Goal: Navigation & Orientation: Find specific page/section

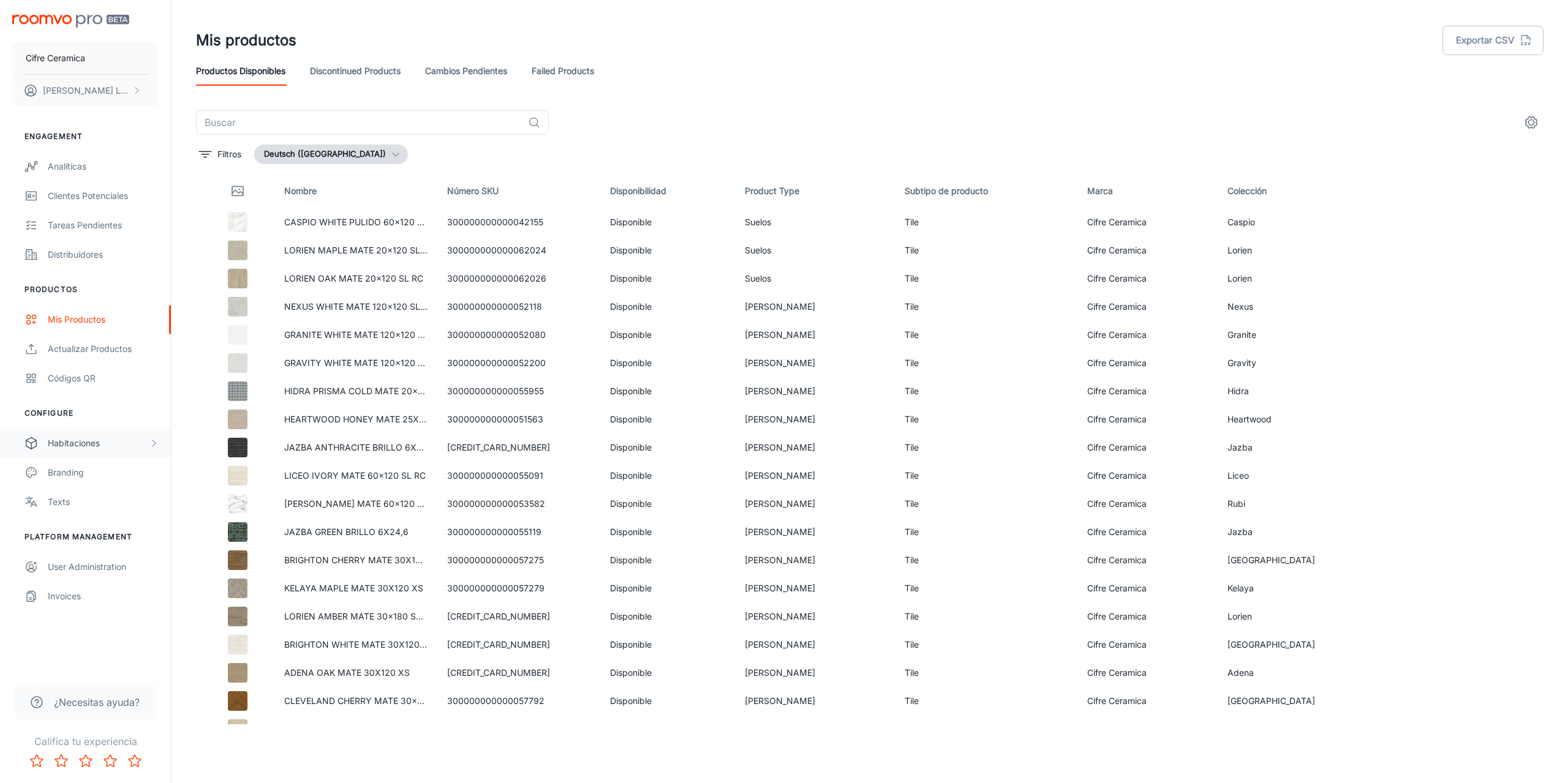
click at [70, 441] on div "Habitaciones" at bounding box center [98, 444] width 101 height 14
click at [96, 498] on div "Designer Rooms" at bounding box center [103, 502] width 111 height 14
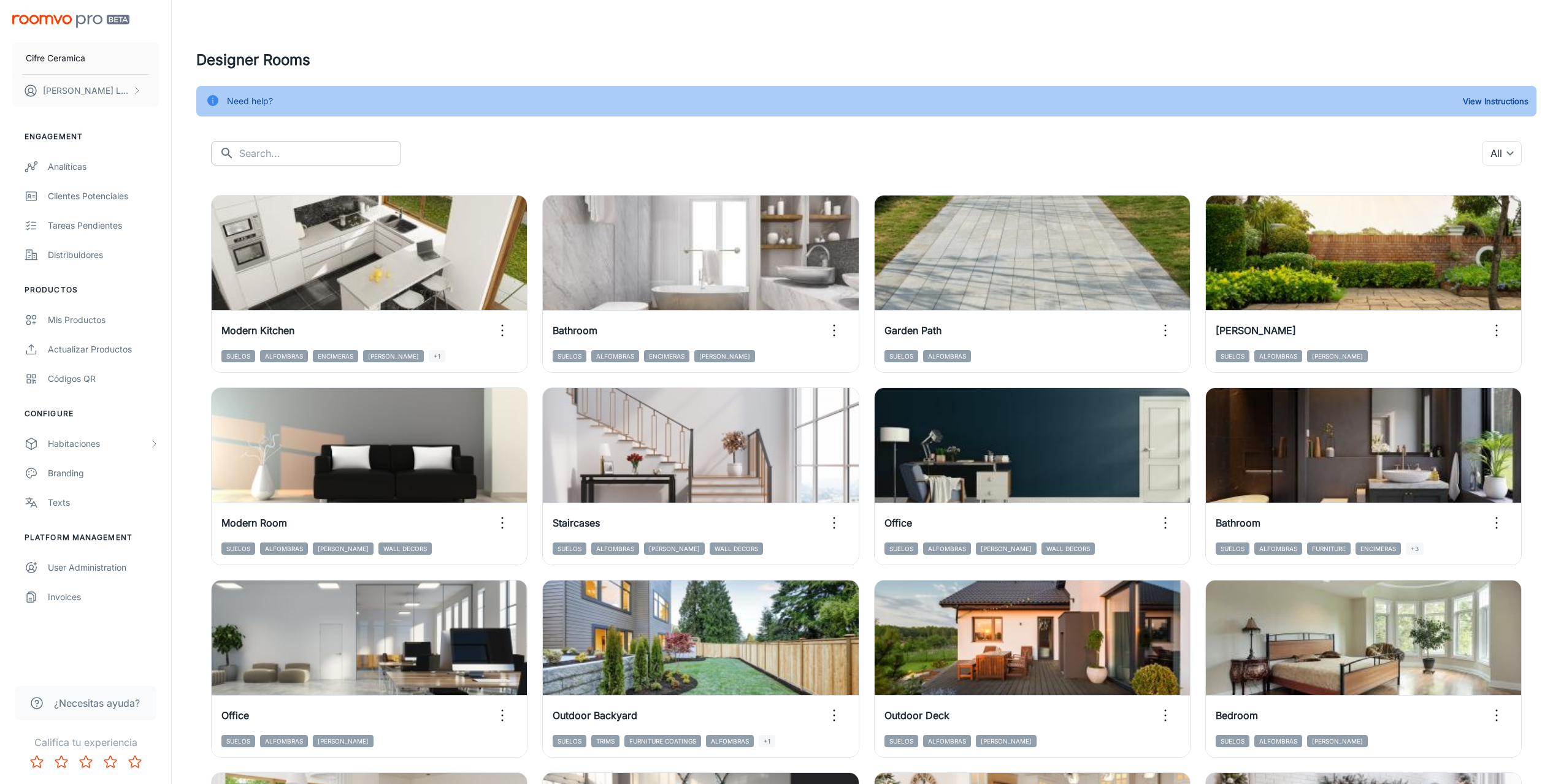
click at [294, 151] on input "text" at bounding box center [320, 153] width 162 height 24
type input "pool"
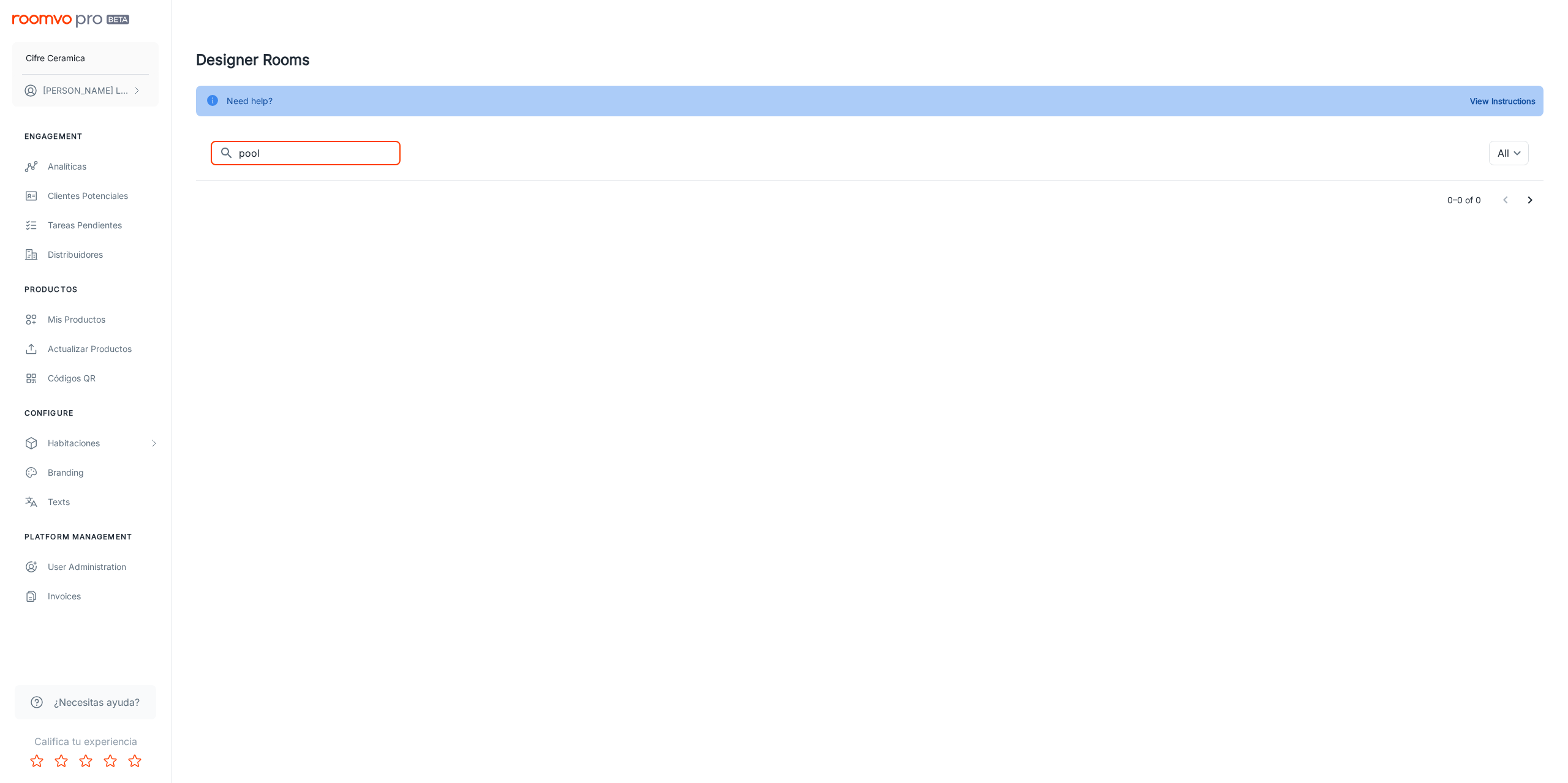
drag, startPoint x: 272, startPoint y: 150, endPoint x: 222, endPoint y: 146, distance: 50.2
click at [223, 146] on div "​ pool ​" at bounding box center [306, 153] width 190 height 24
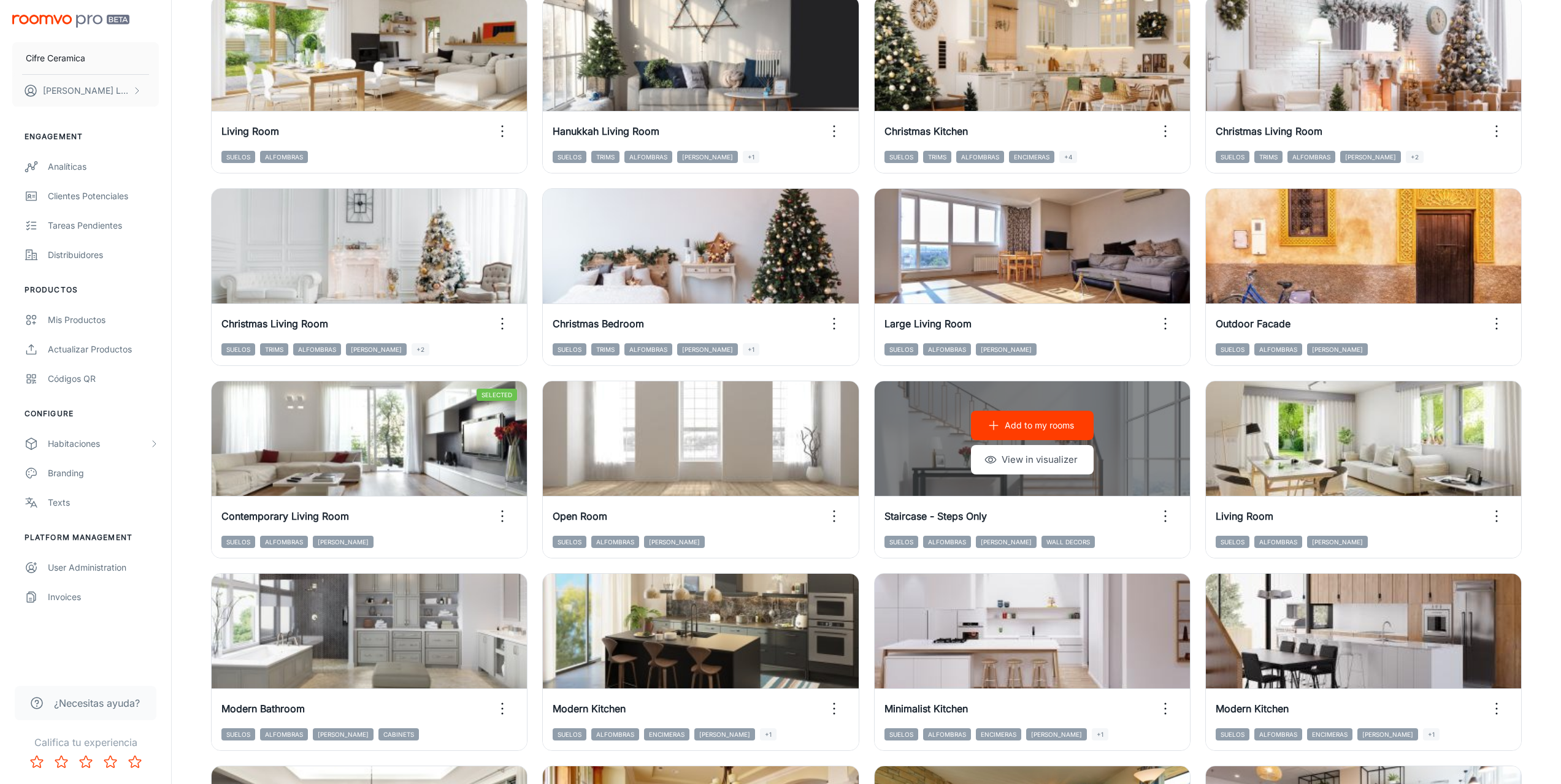
scroll to position [1040, 0]
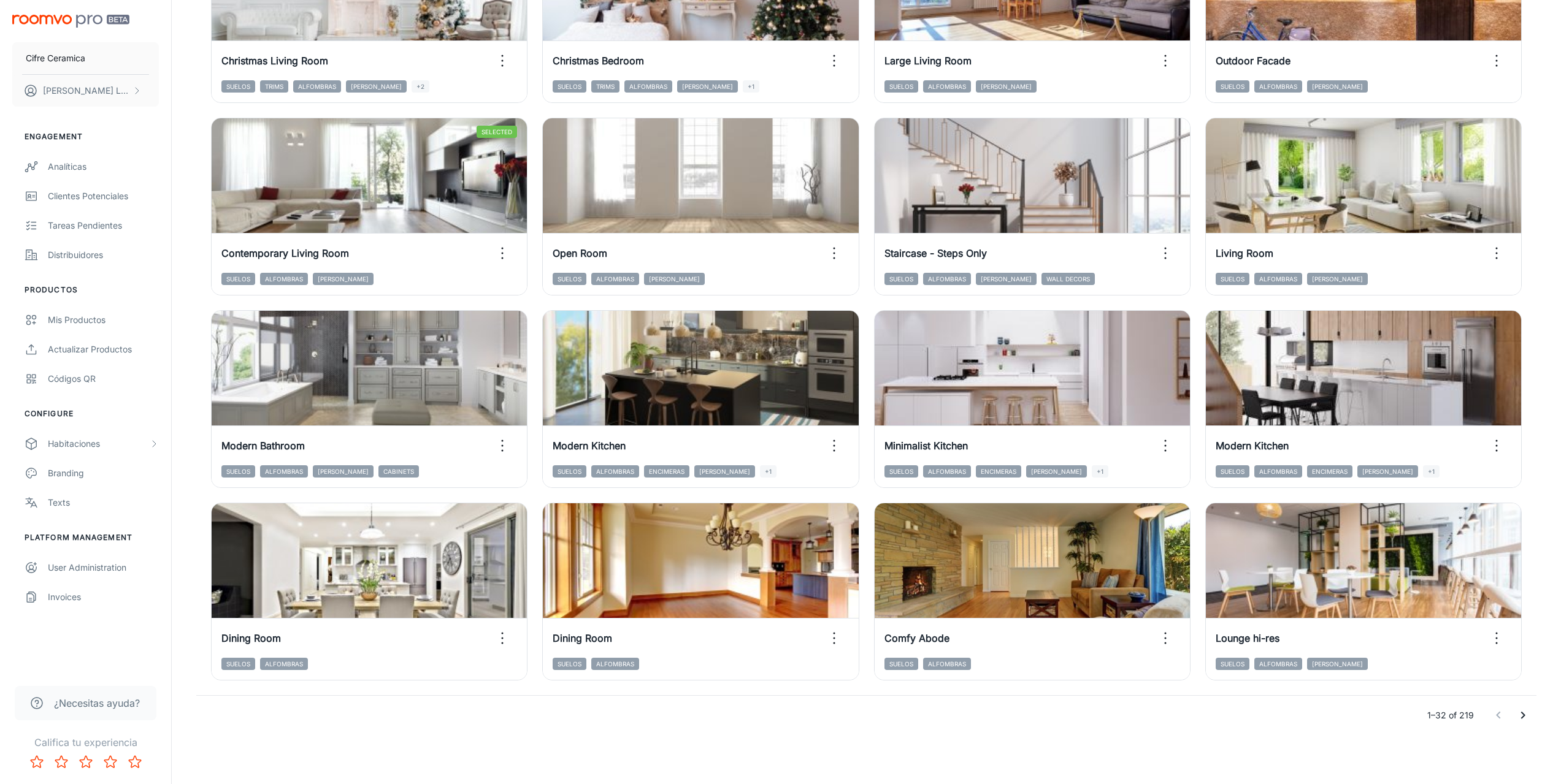
click at [1522, 714] on icon "Go to next page" at bounding box center [1523, 716] width 15 height 15
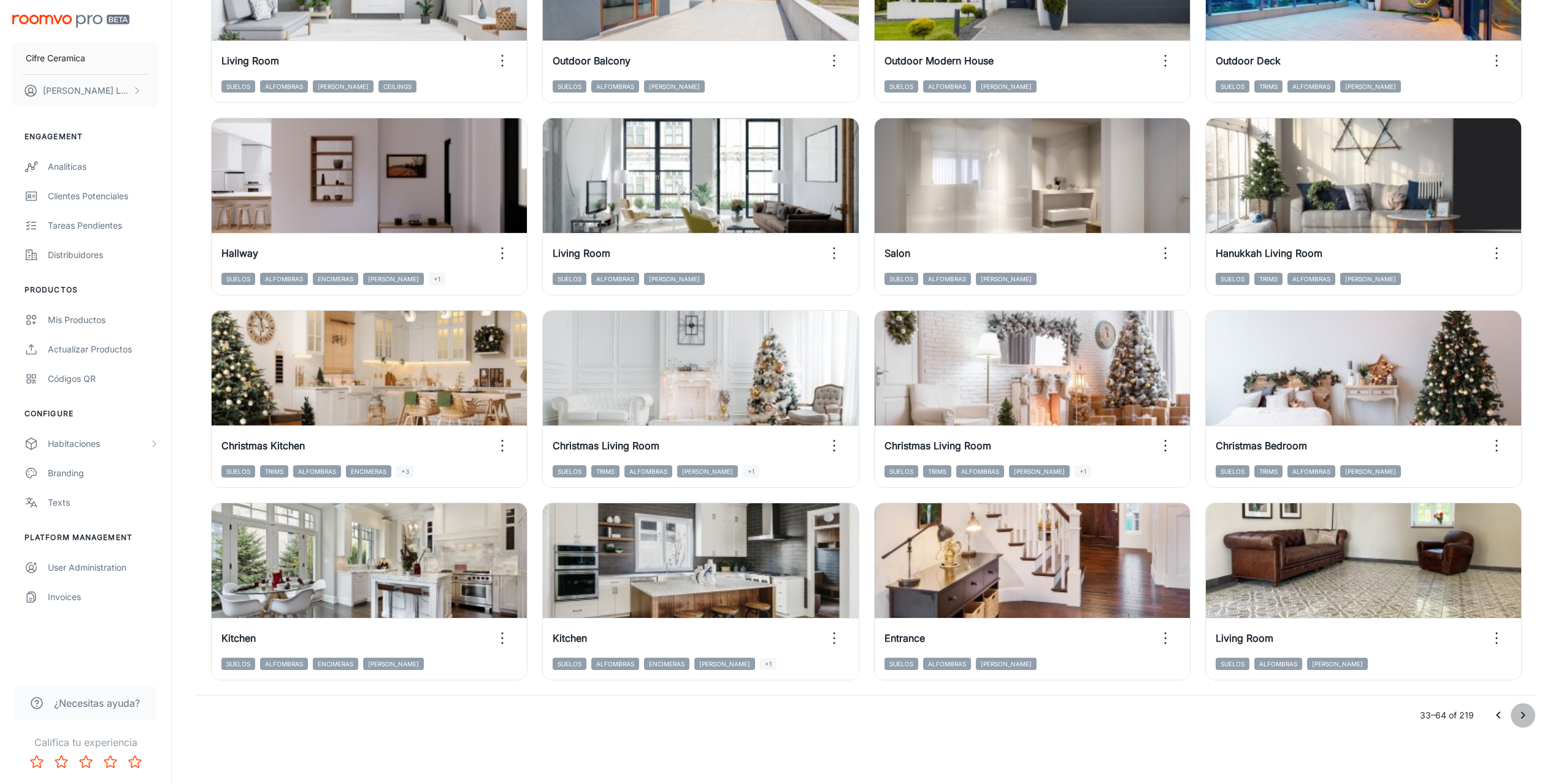
click at [1528, 718] on icon "Go to next page" at bounding box center [1523, 716] width 15 height 15
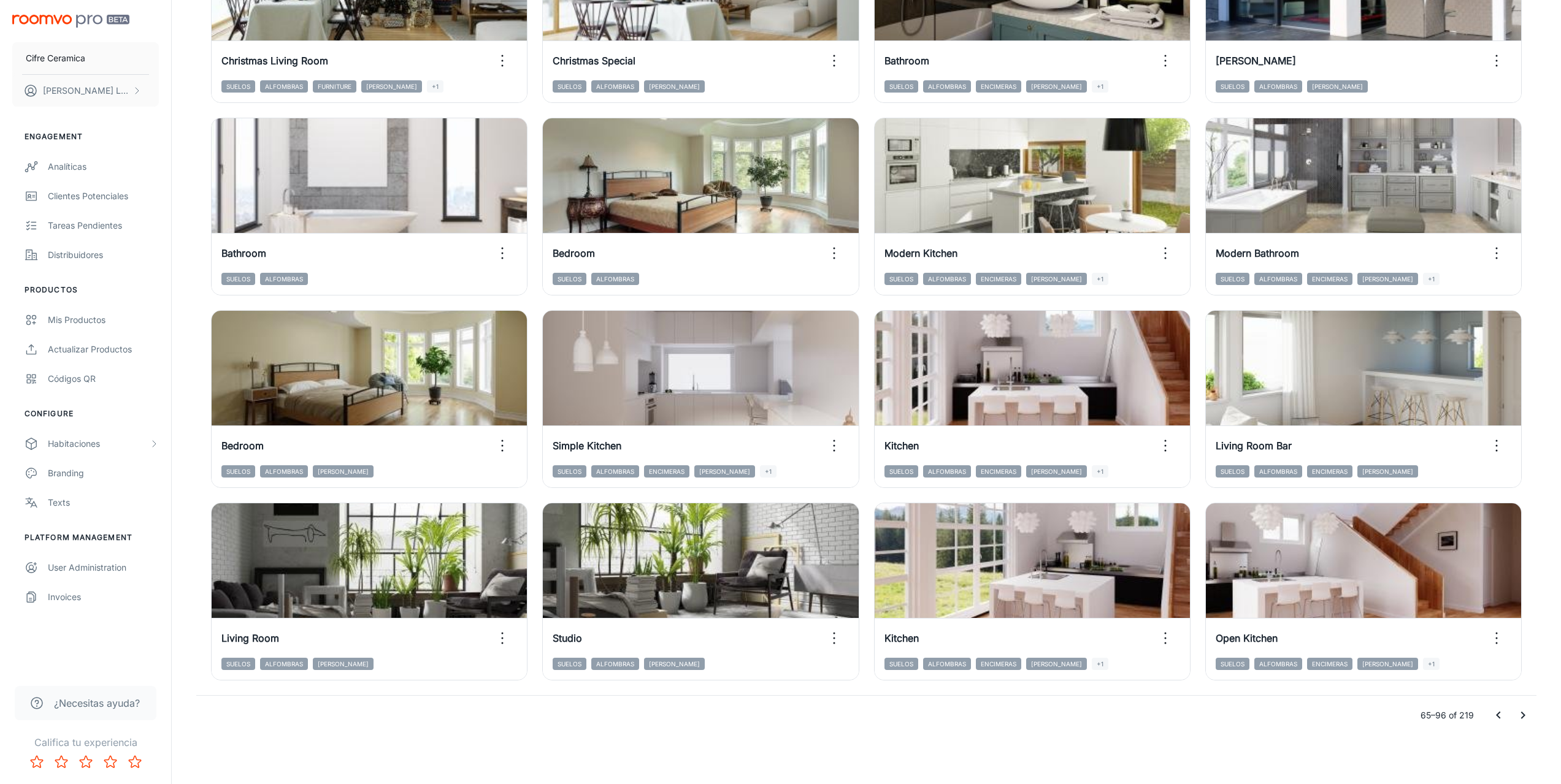
click at [1518, 715] on icon "Go to next page" at bounding box center [1523, 716] width 15 height 15
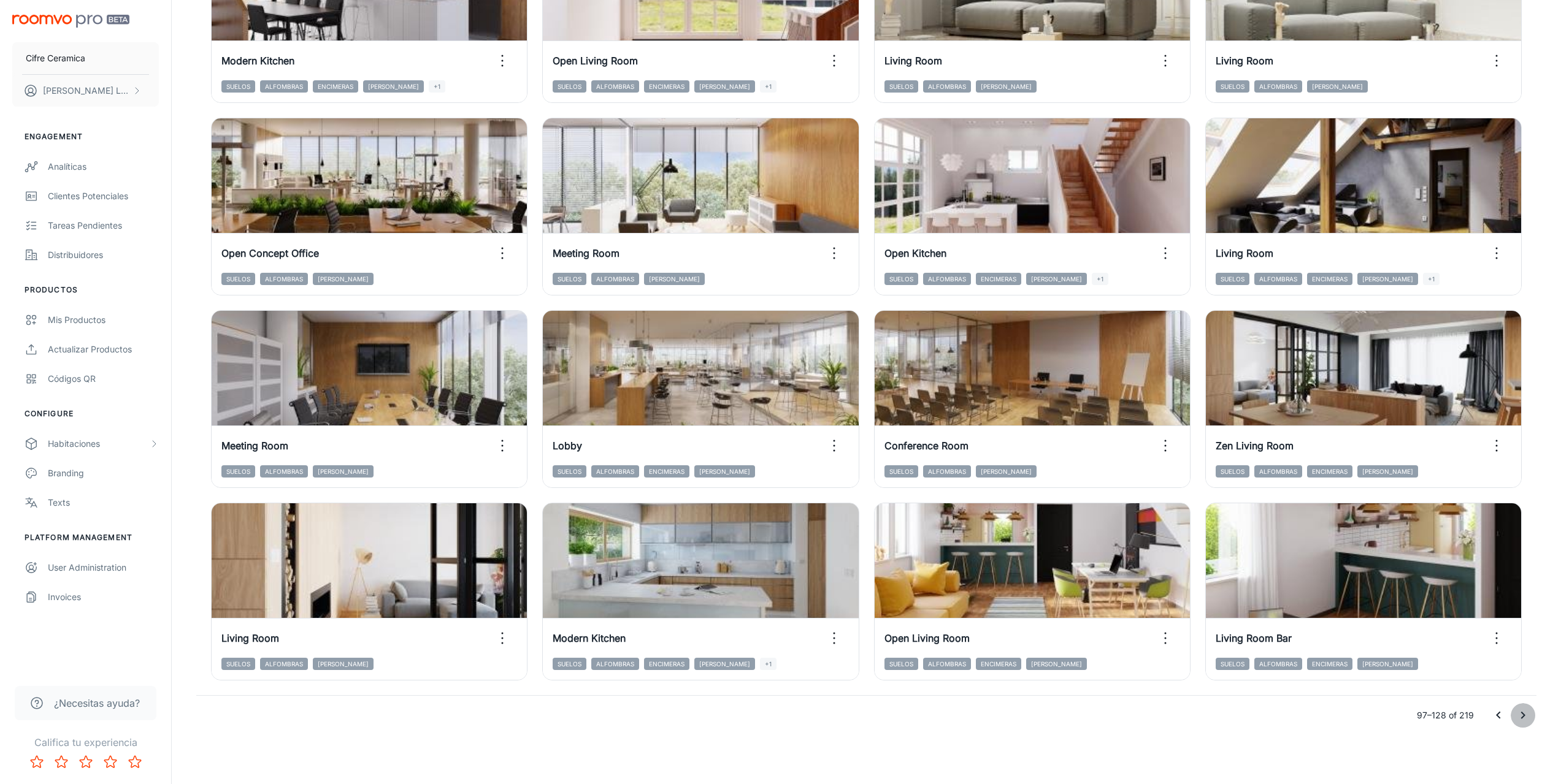
click at [1522, 718] on icon "Go to next page" at bounding box center [1523, 716] width 4 height 7
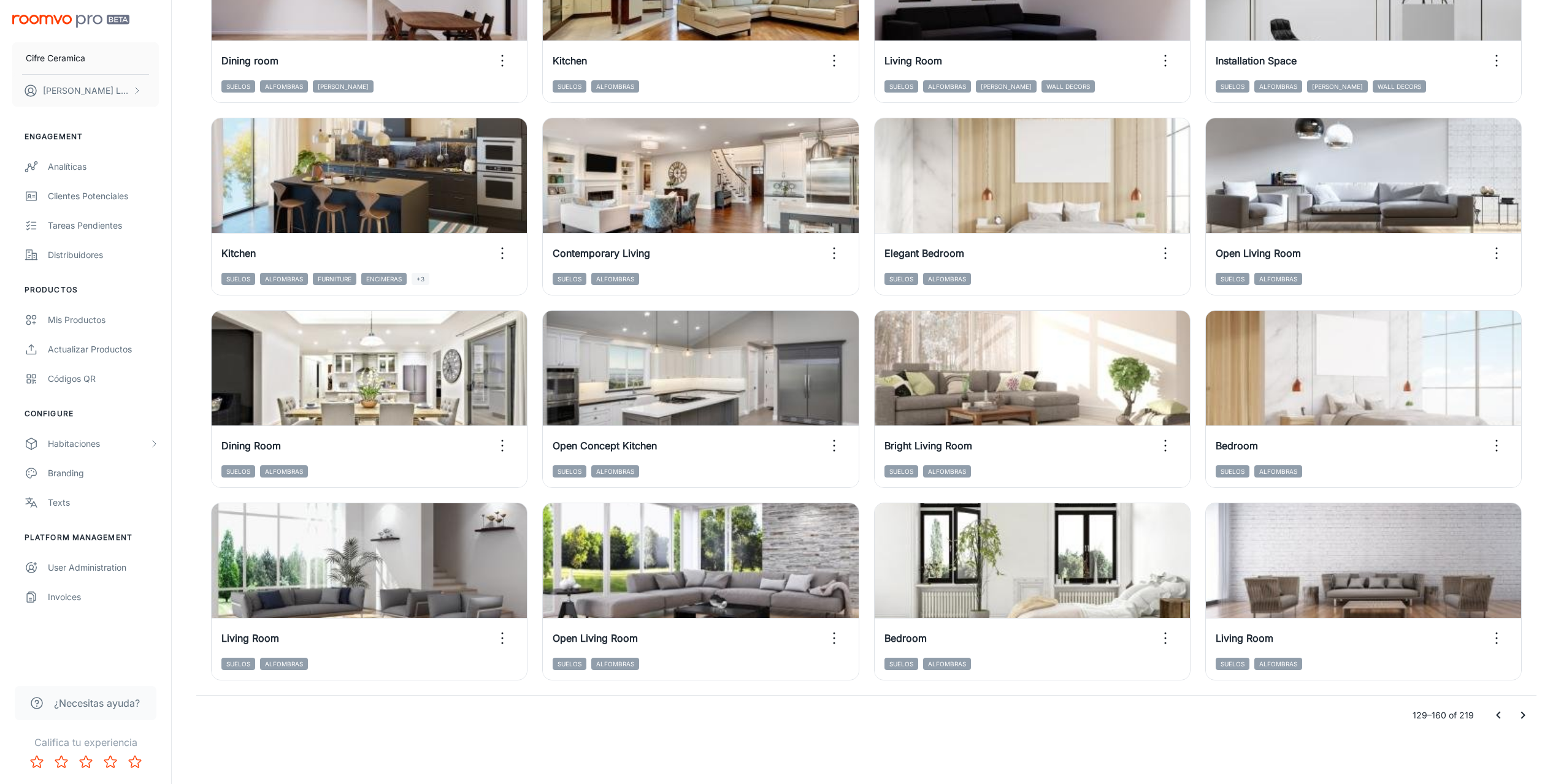
click at [1518, 714] on icon "Go to next page" at bounding box center [1523, 716] width 15 height 15
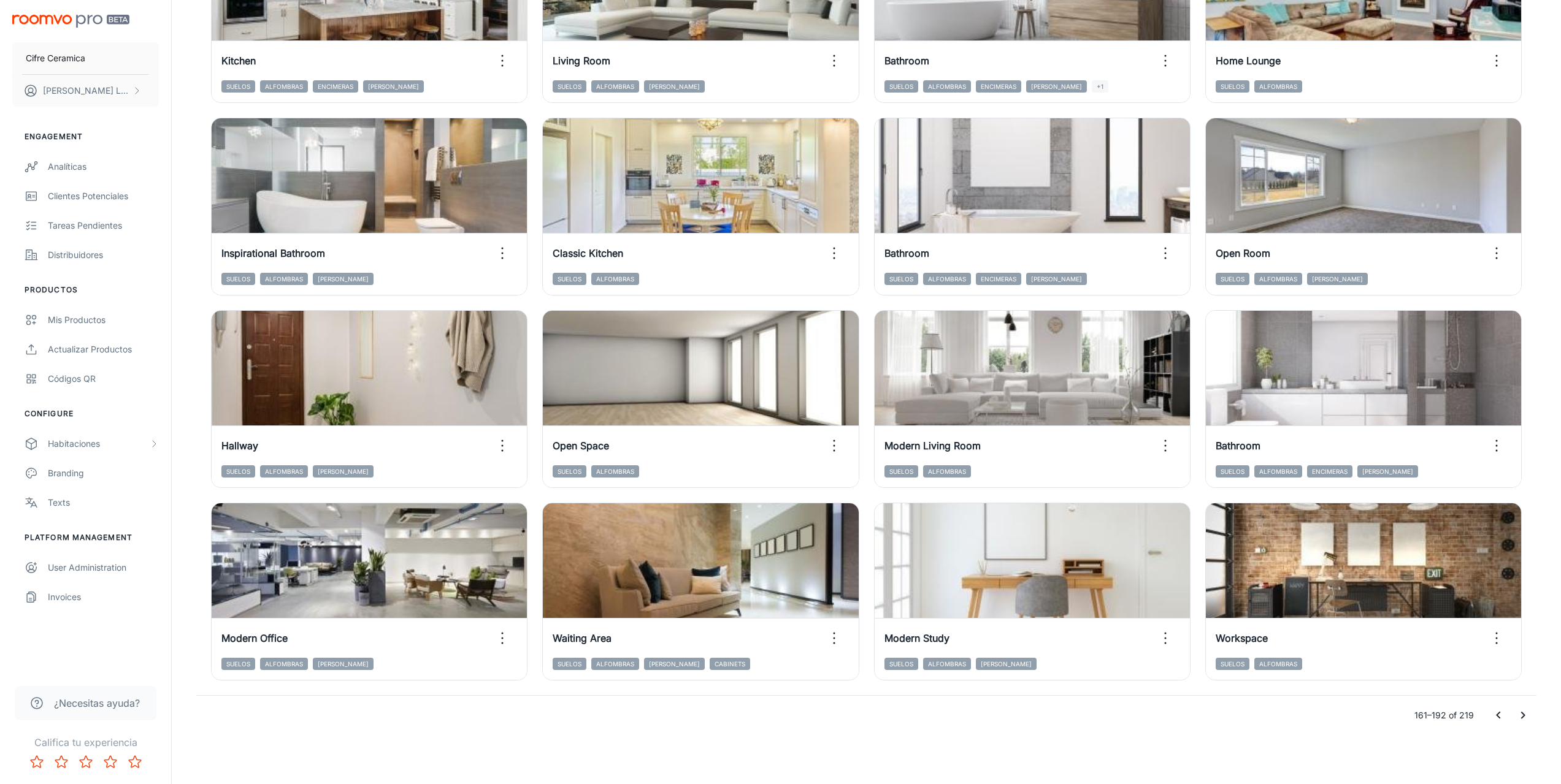
click at [1526, 716] on icon "Go to next page" at bounding box center [1523, 716] width 15 height 15
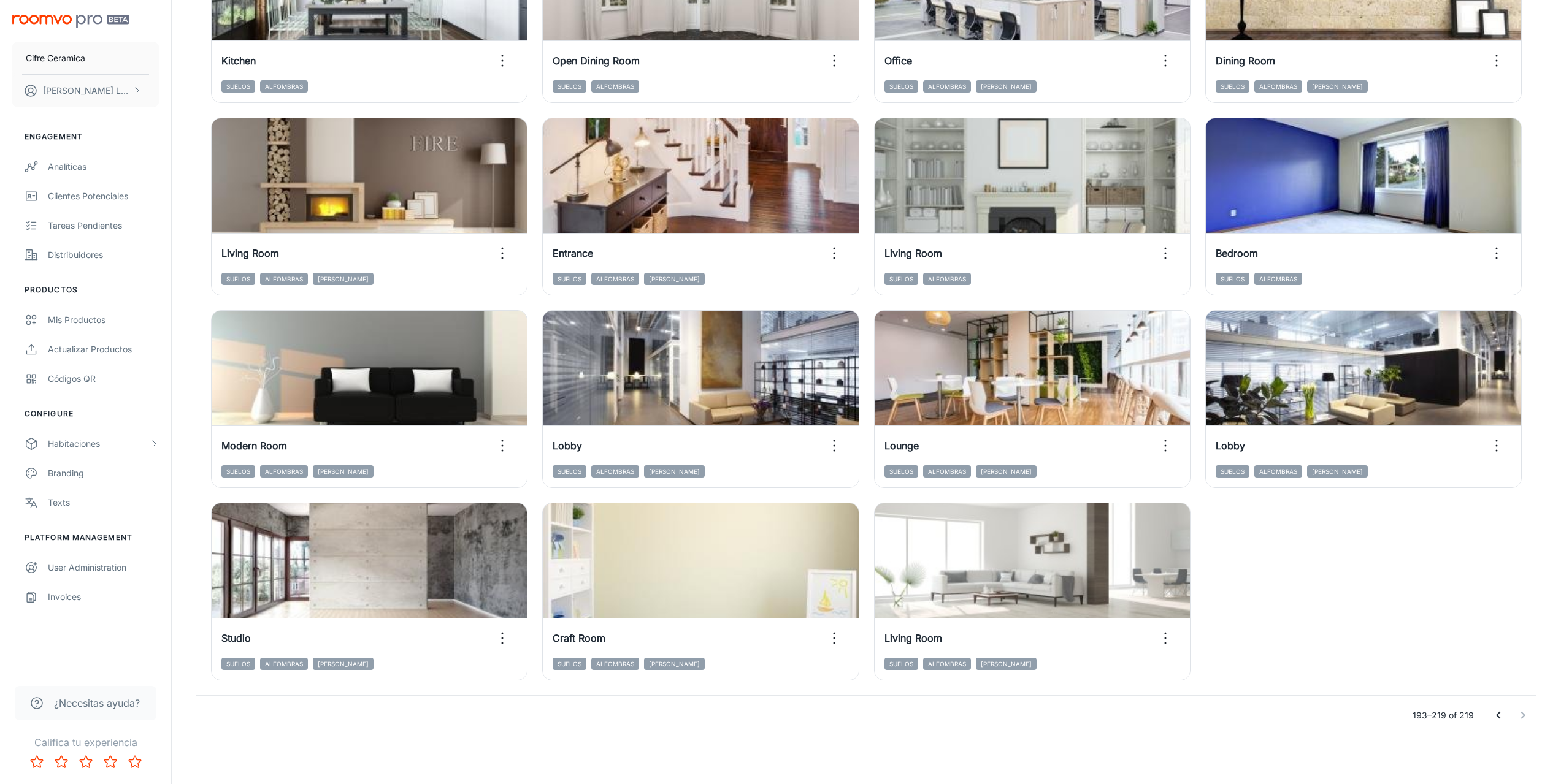
scroll to position [0, 0]
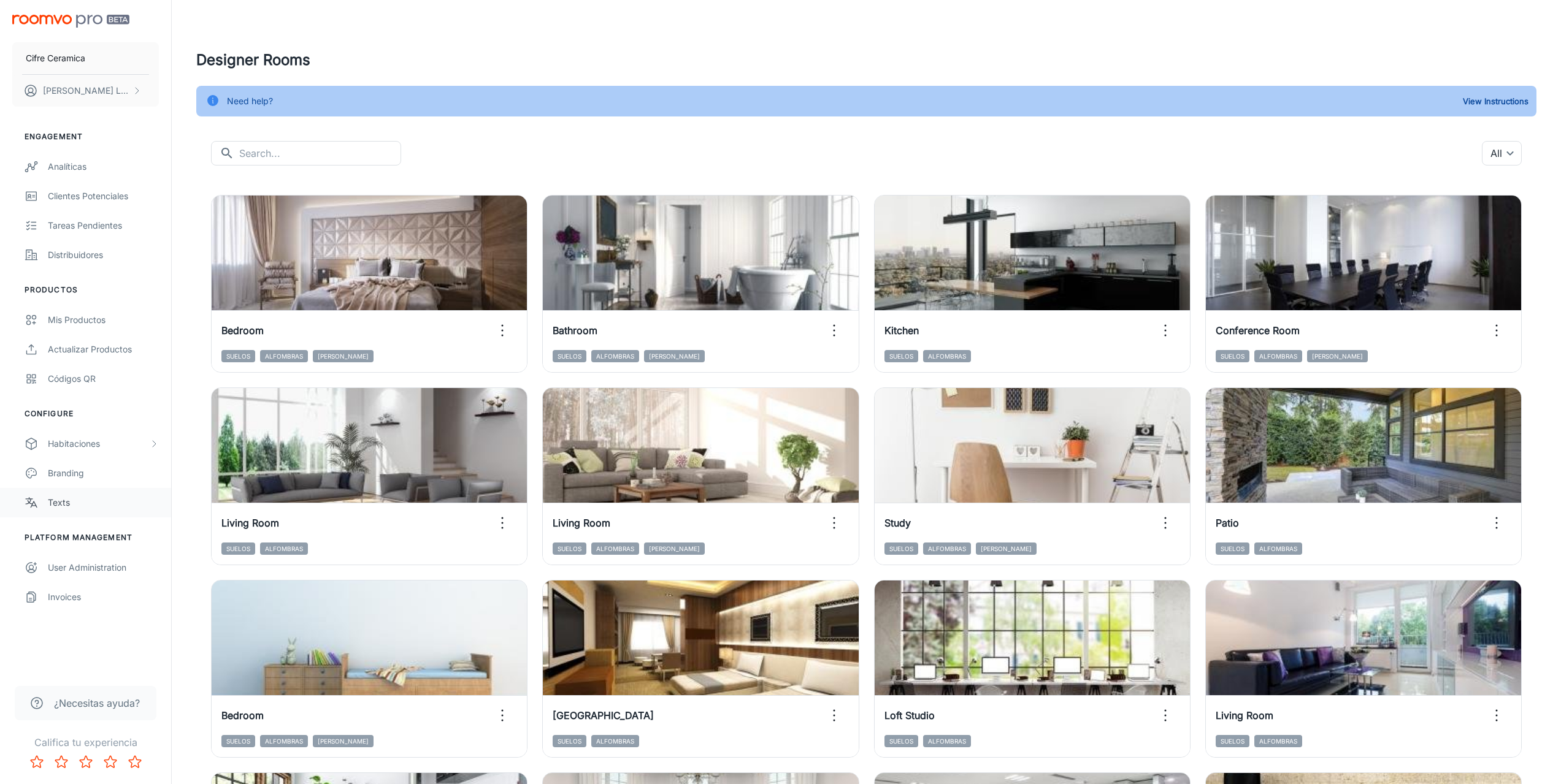
click at [73, 496] on div "Texts" at bounding box center [103, 503] width 111 height 14
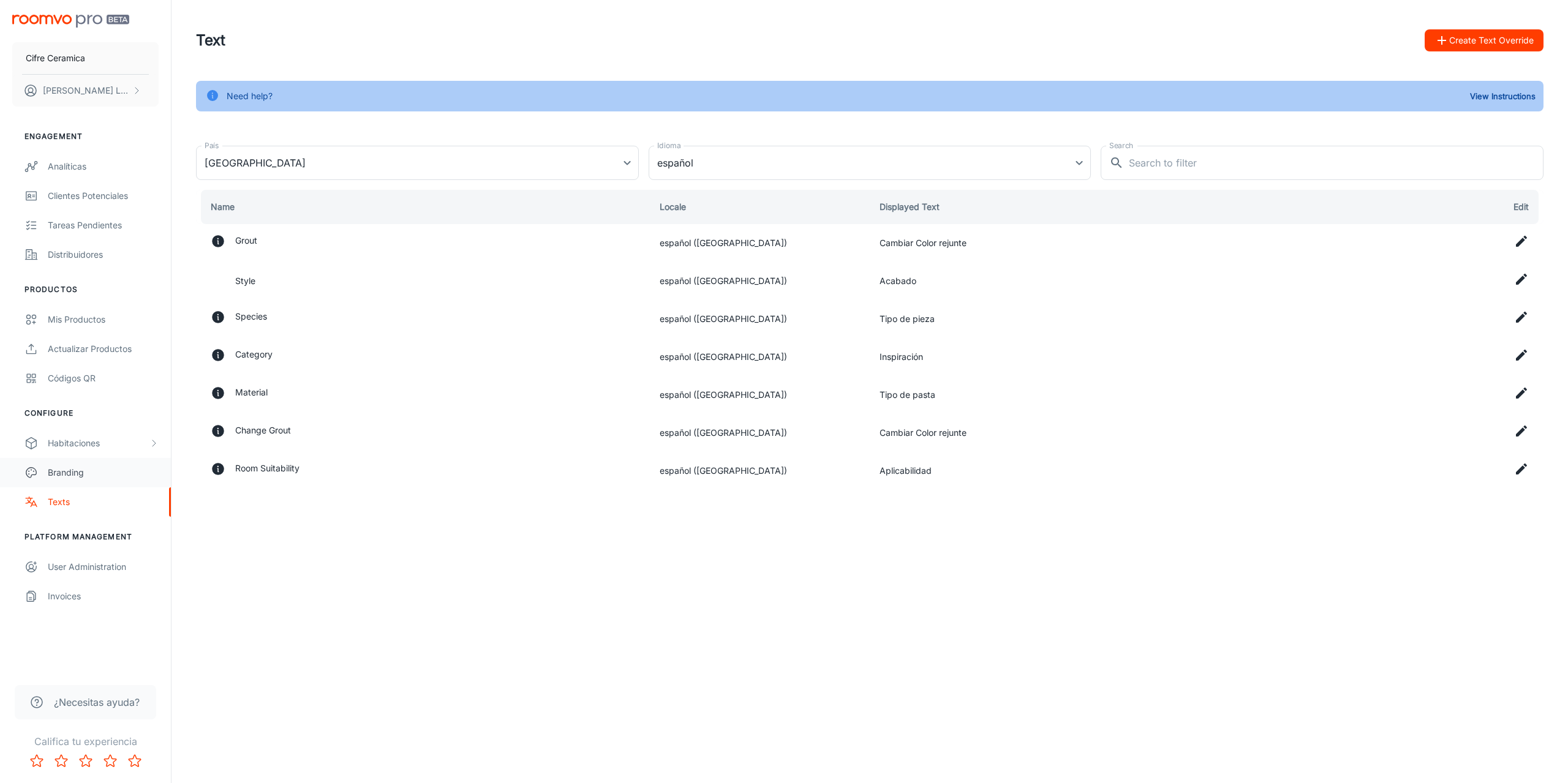
click at [87, 470] on div "Branding" at bounding box center [103, 473] width 111 height 14
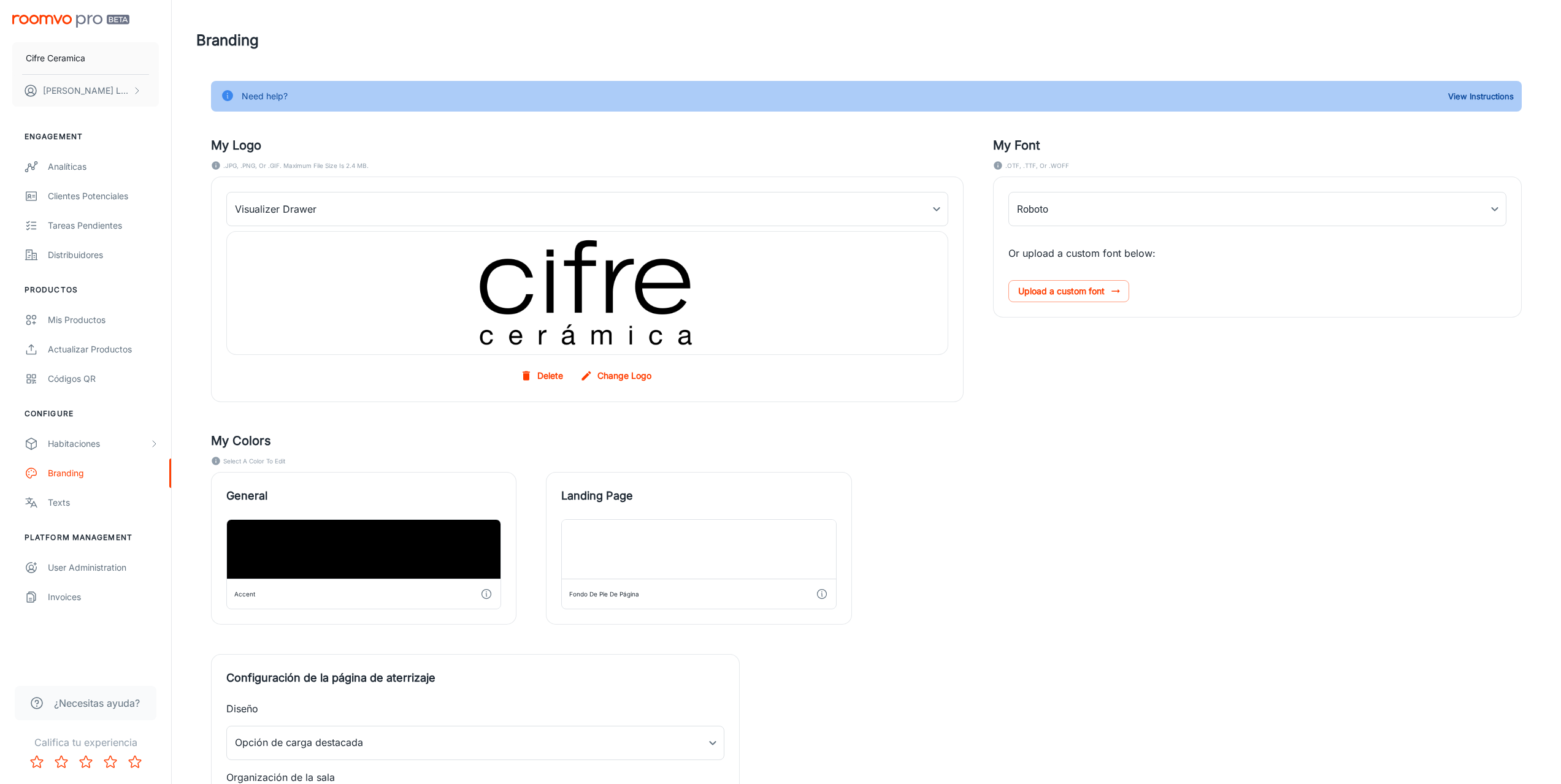
type input "TT_Commons_Regular"
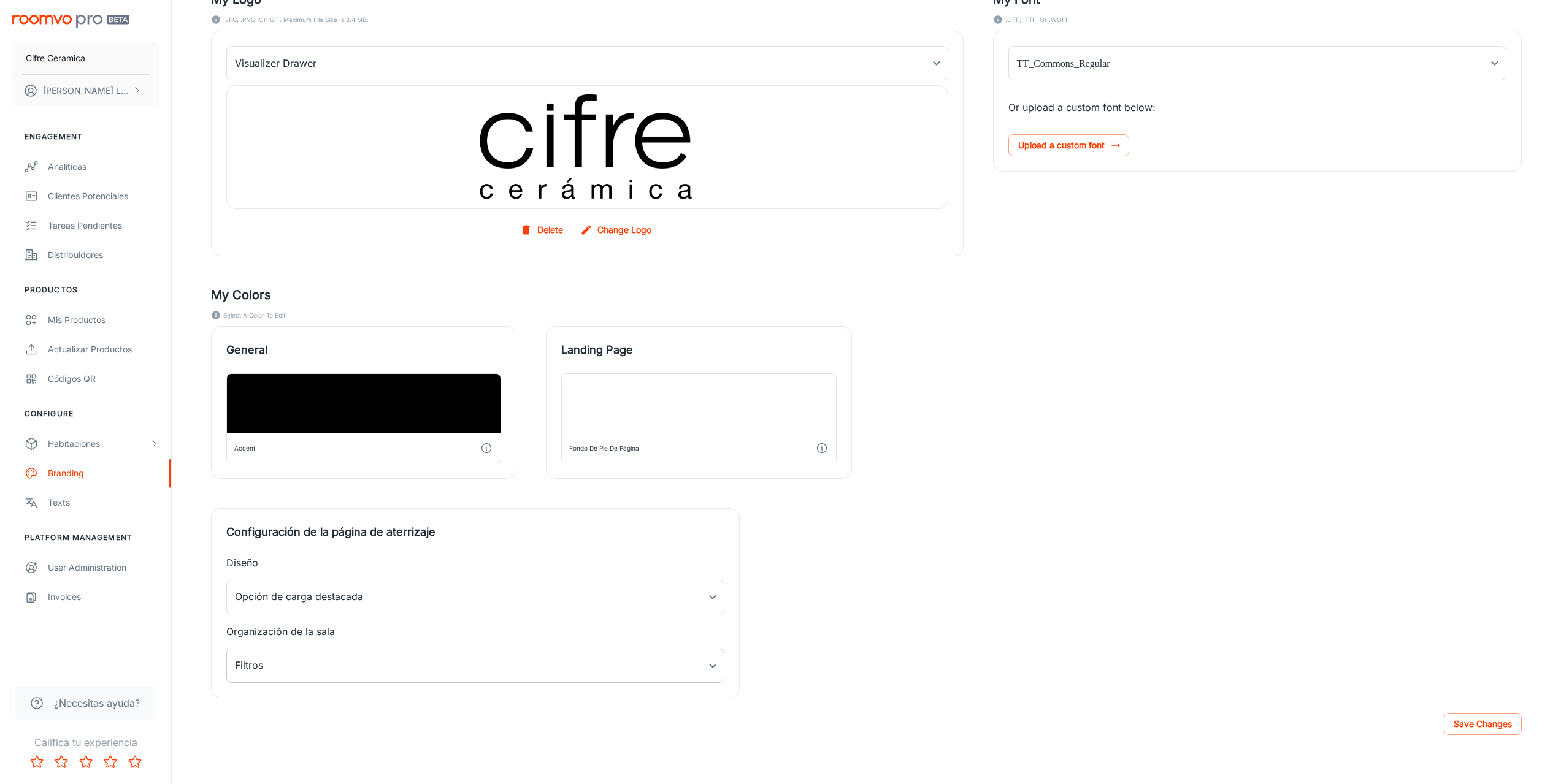
click at [326, 638] on body "Cifre Ceramica [PERSON_NAME] Engagement Analíticas Clientes potenciales Tareas …" at bounding box center [780, 246] width 1561 height 784
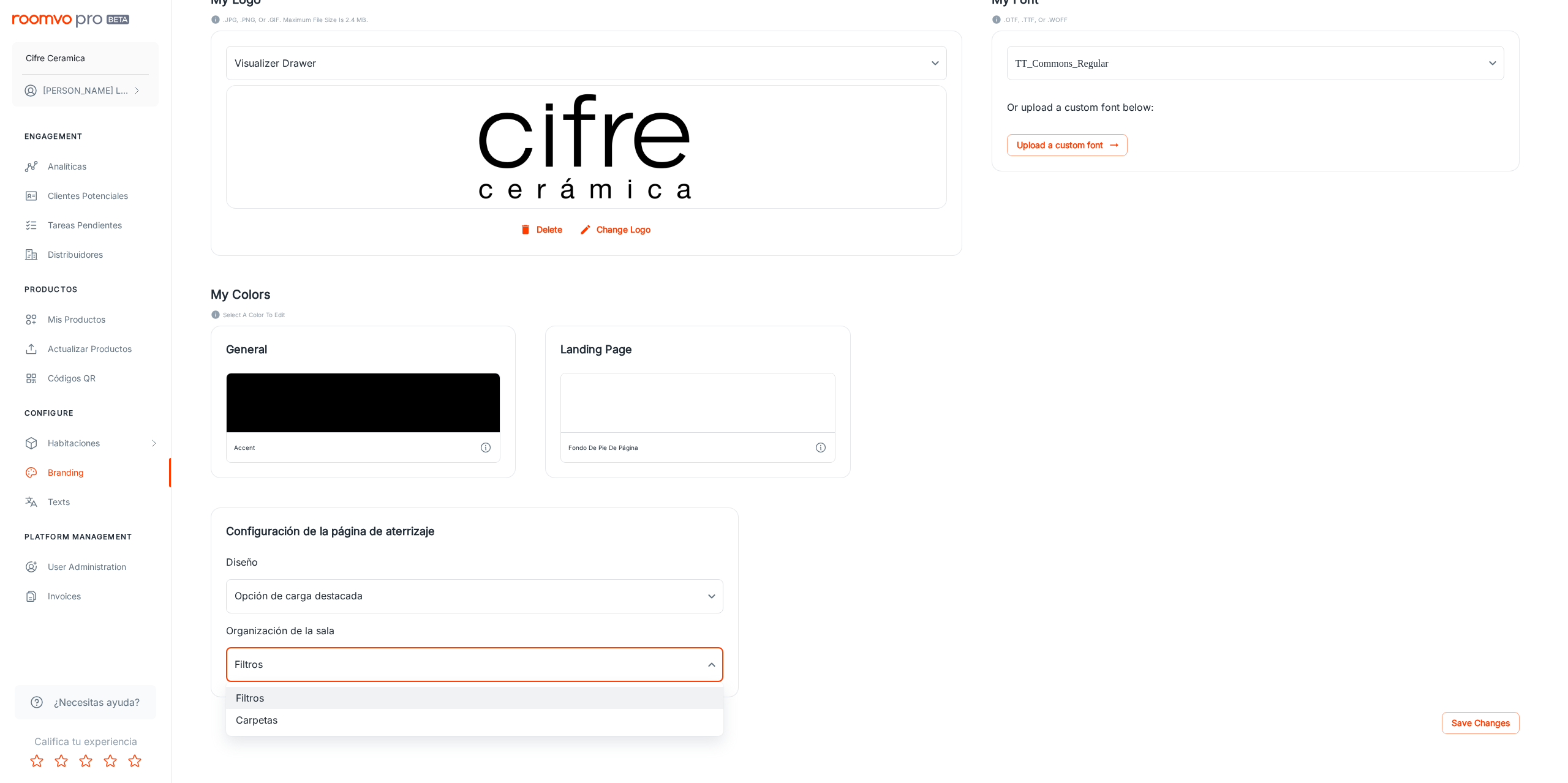
click at [352, 655] on div at bounding box center [784, 392] width 1568 height 783
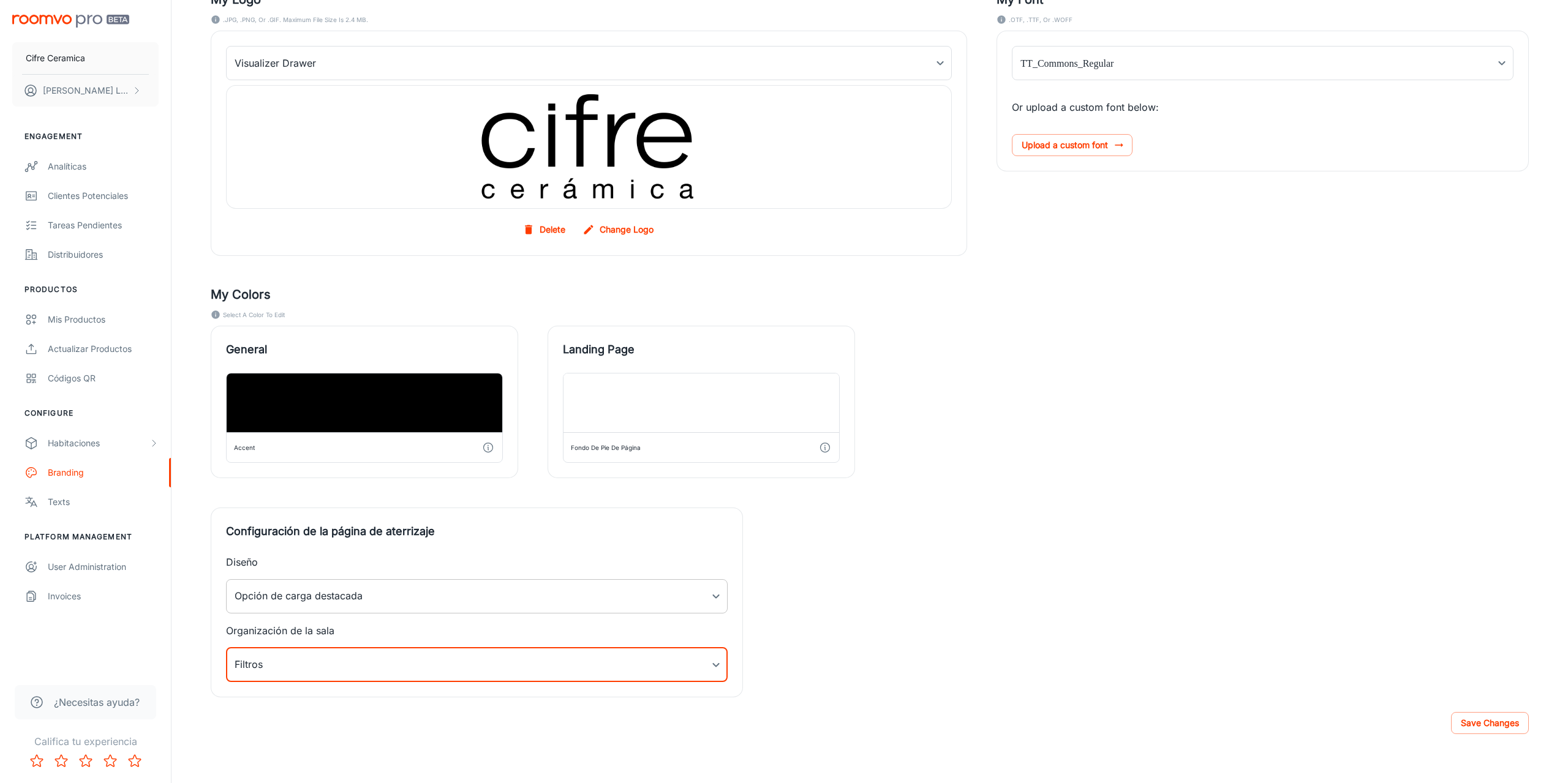
click at [400, 596] on body "Cifre Ceramica [PERSON_NAME] Engagement Analíticas Clientes potenciales Tareas …" at bounding box center [784, 246] width 1568 height 783
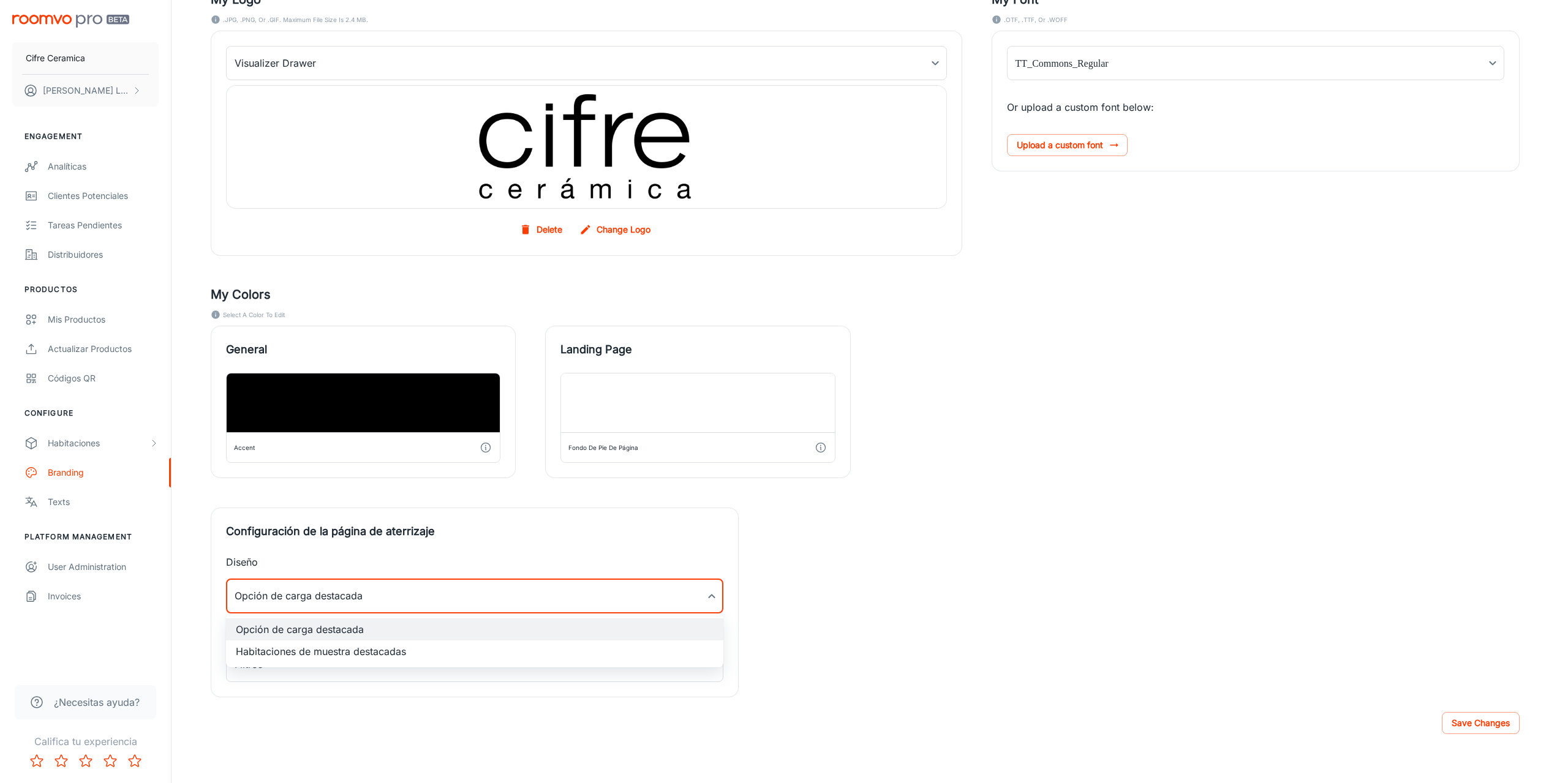
click at [400, 596] on div at bounding box center [784, 392] width 1568 height 783
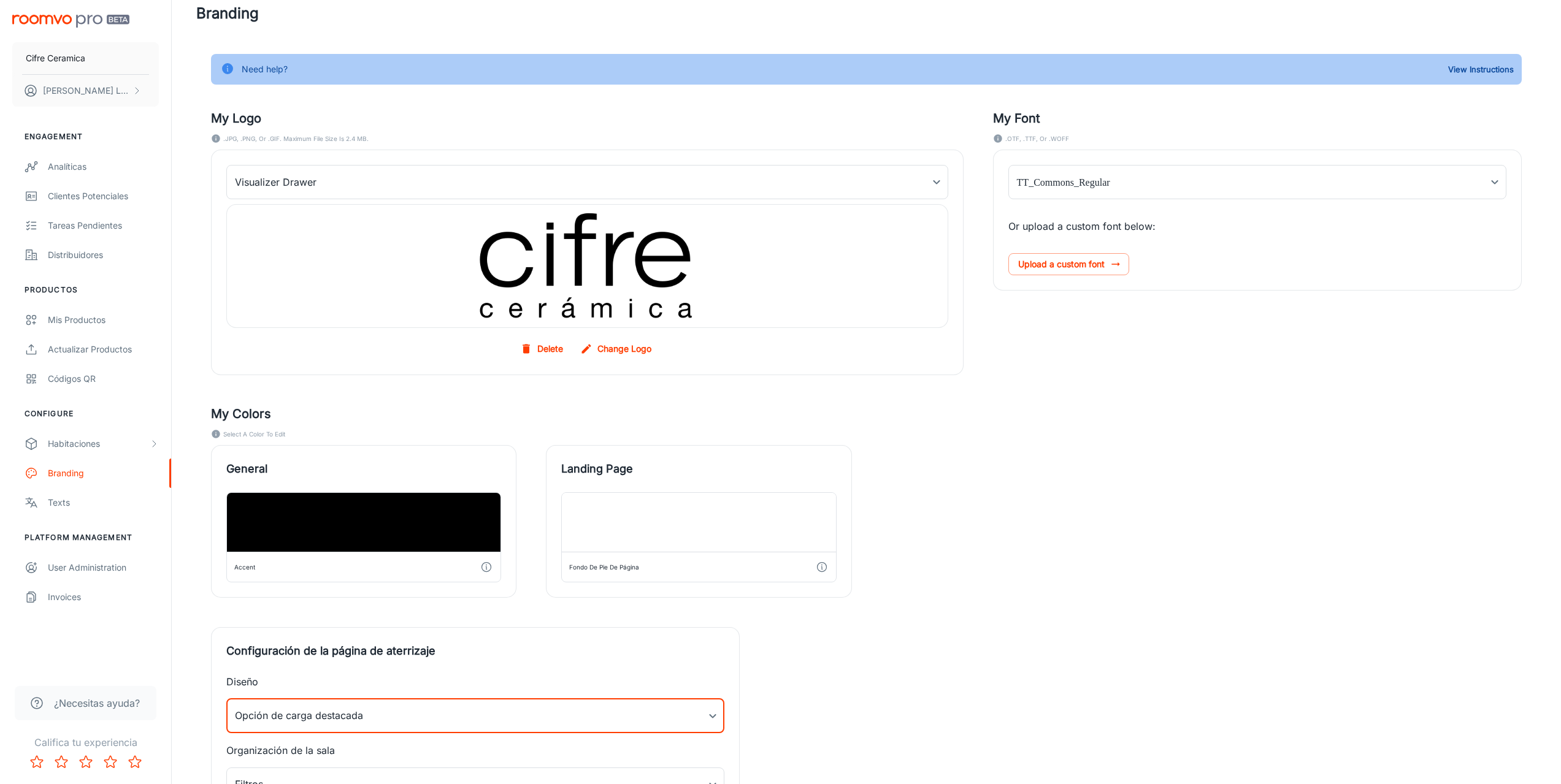
scroll to position [0, 0]
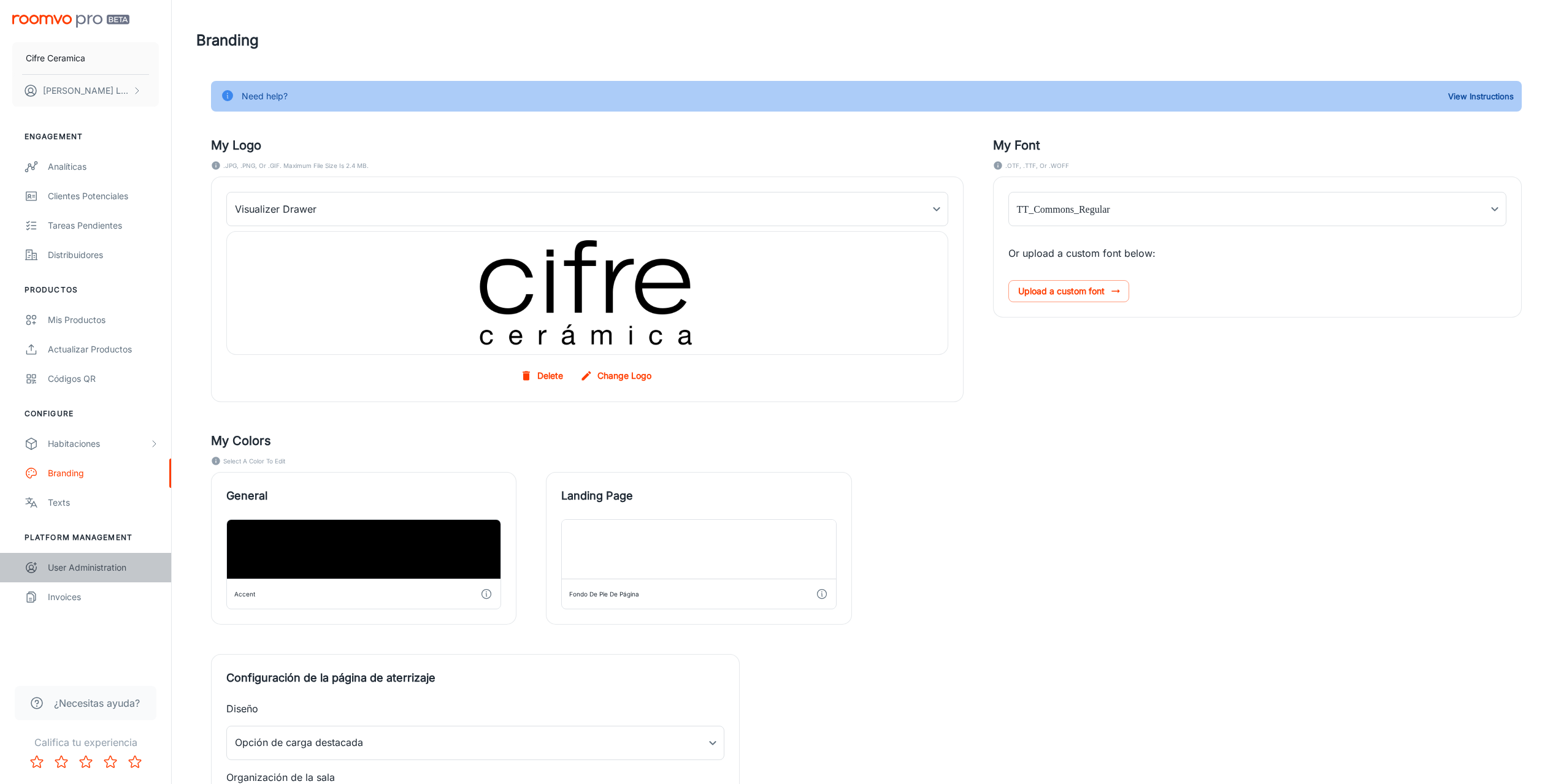
click at [98, 569] on div "User Administration" at bounding box center [103, 568] width 111 height 14
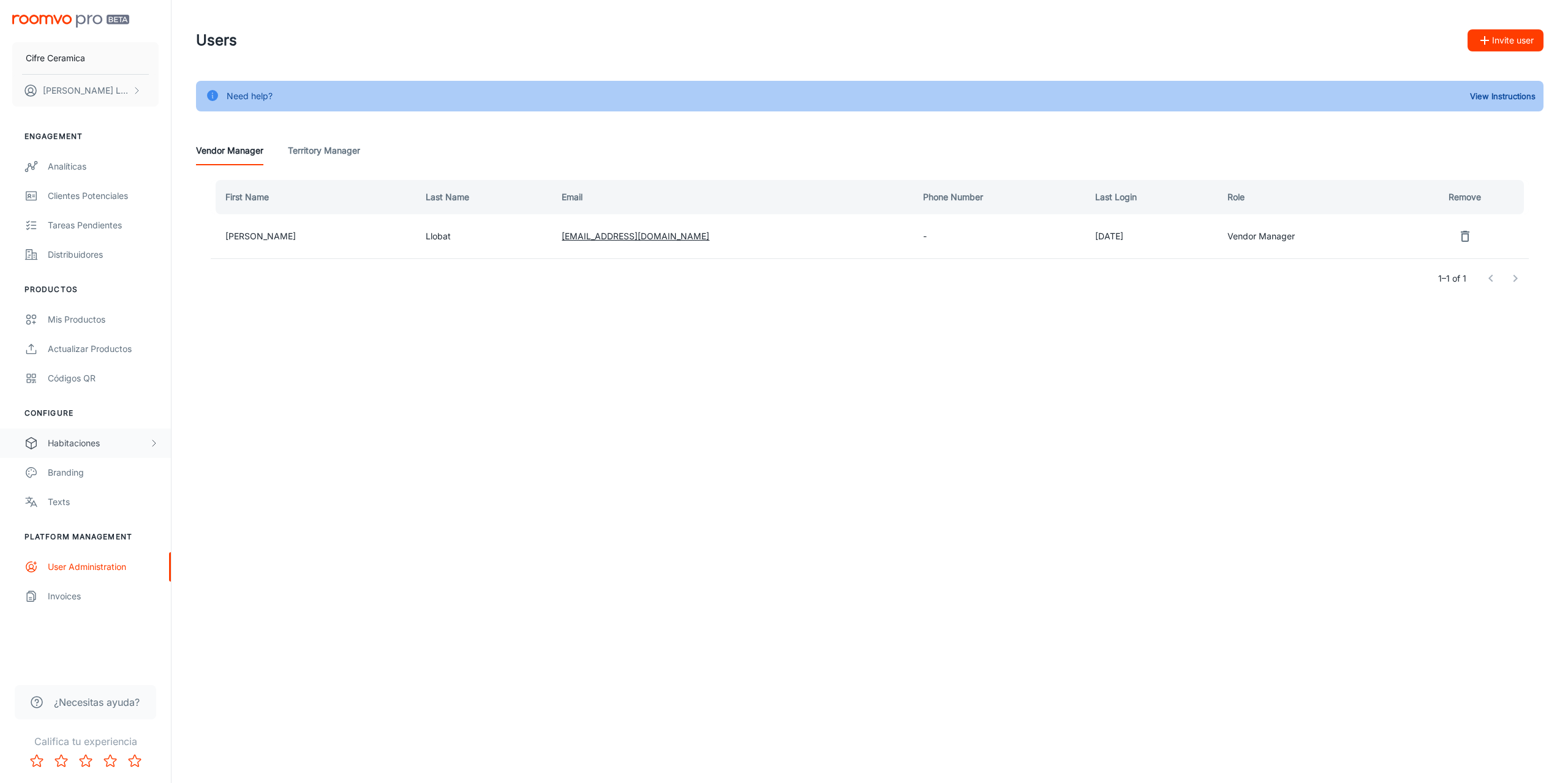
click at [90, 439] on div "Habitaciones" at bounding box center [98, 444] width 101 height 14
click at [85, 464] on div "My Rooms" at bounding box center [85, 472] width 171 height 29
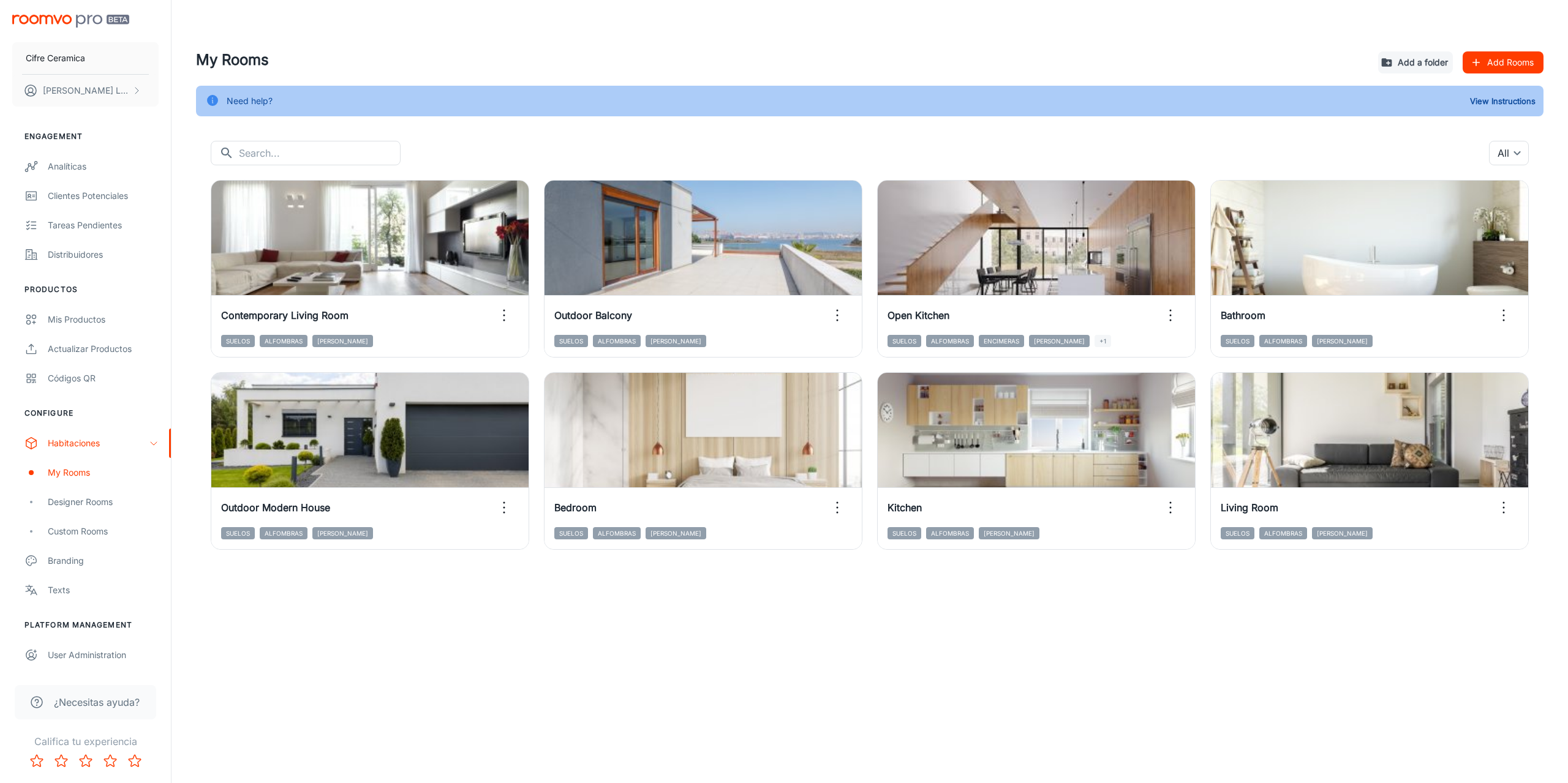
click at [1489, 69] on button "Add Rooms" at bounding box center [1503, 63] width 81 height 22
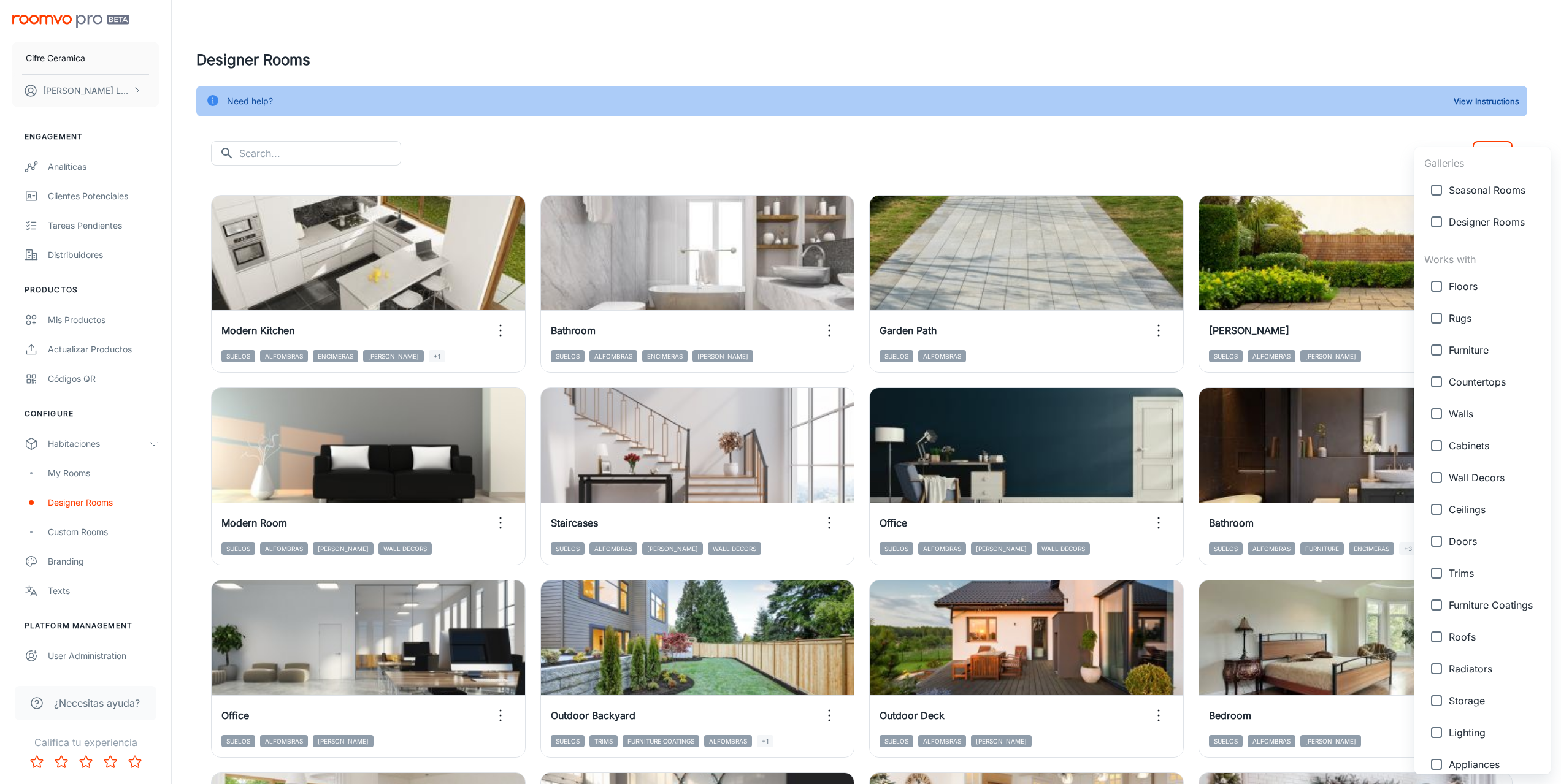
click at [1504, 160] on body "Cifre Ceramica [PERSON_NAME] Engagement Analíticas Clientes potenciales Tareas …" at bounding box center [780, 392] width 1561 height 784
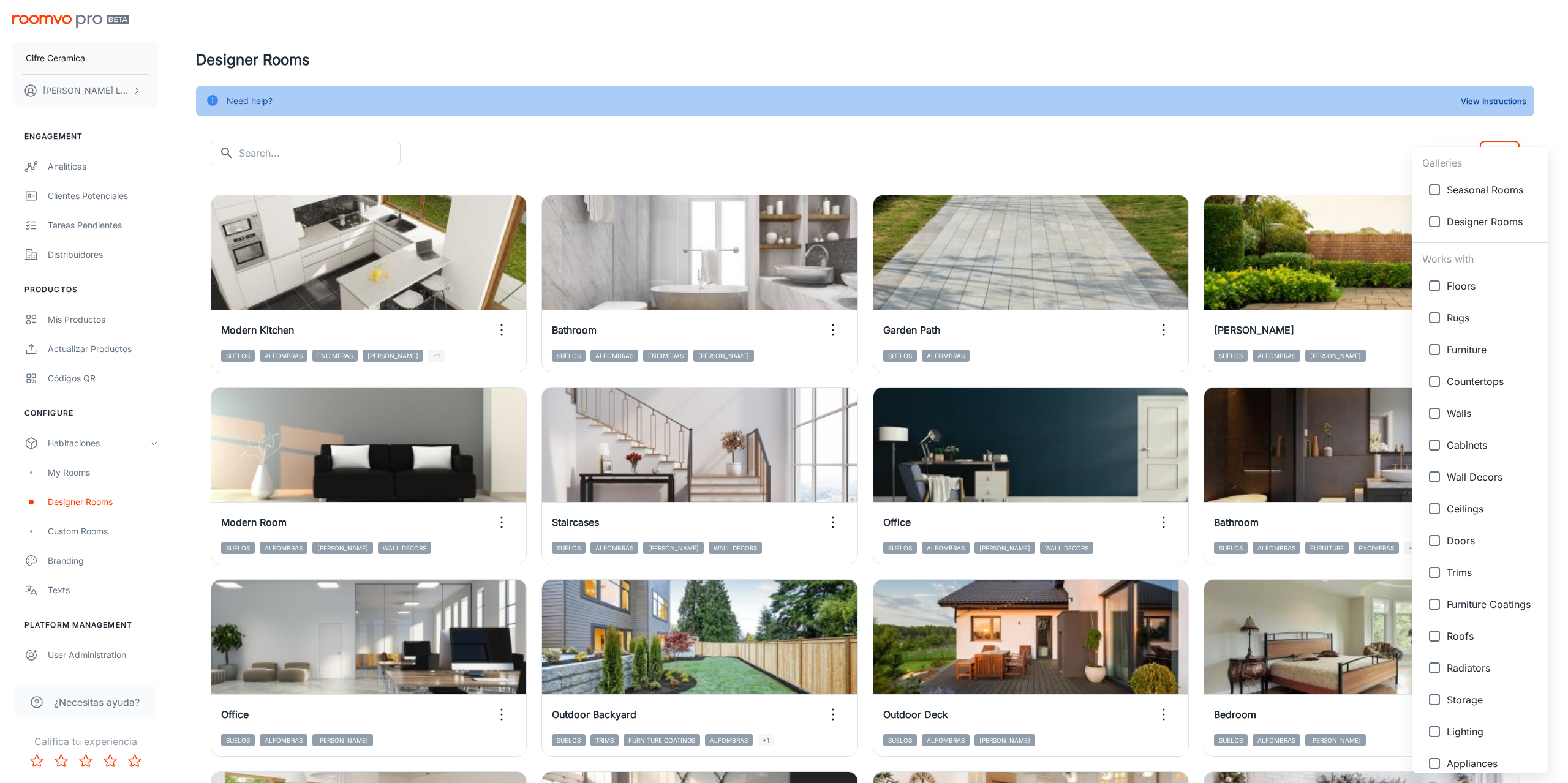
scroll to position [266, 0]
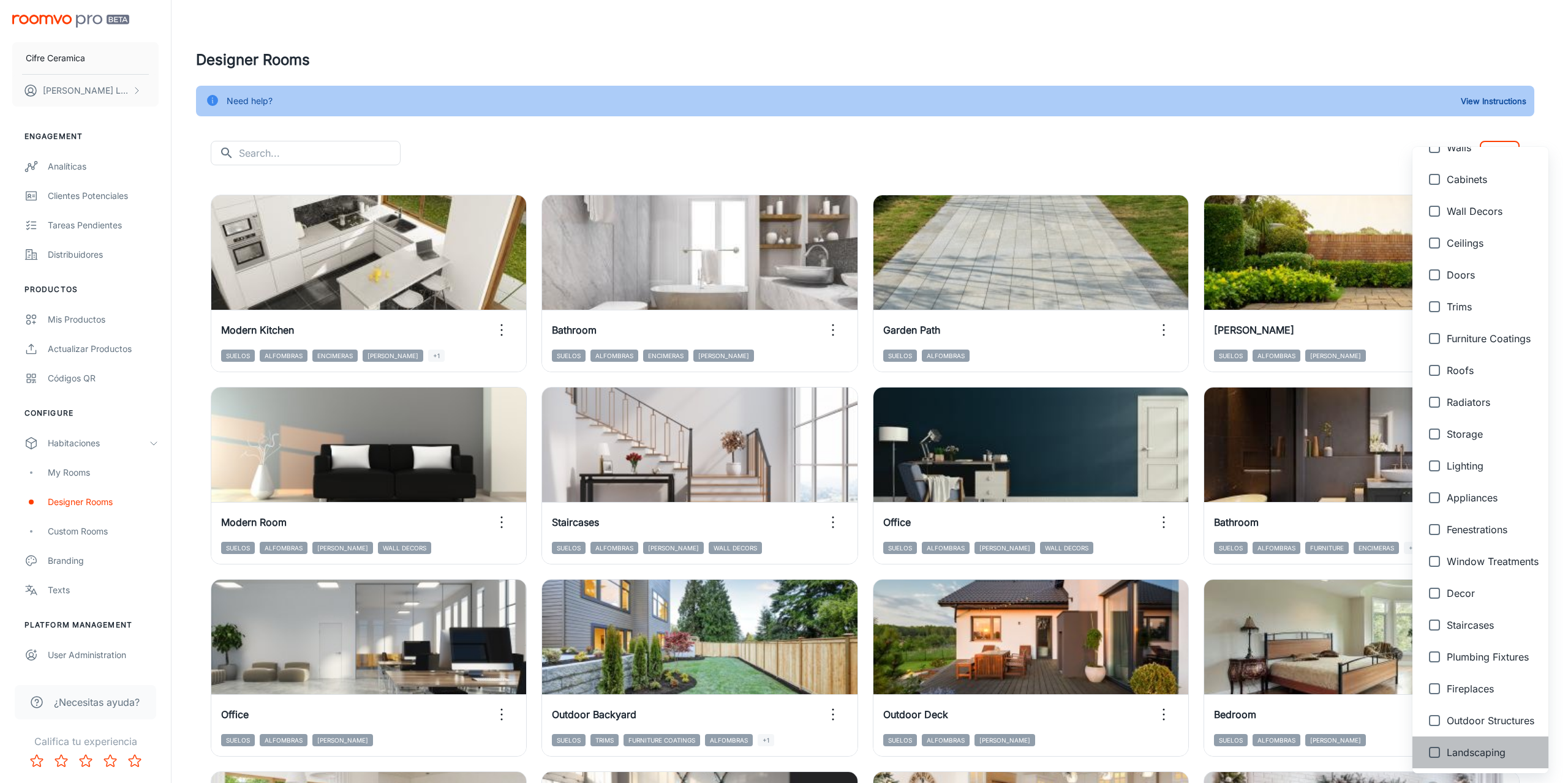
click at [1454, 749] on span "Landscaping" at bounding box center [1492, 753] width 92 height 15
type input "{"type":"productType","id":"24"}"
checkbox input "true"
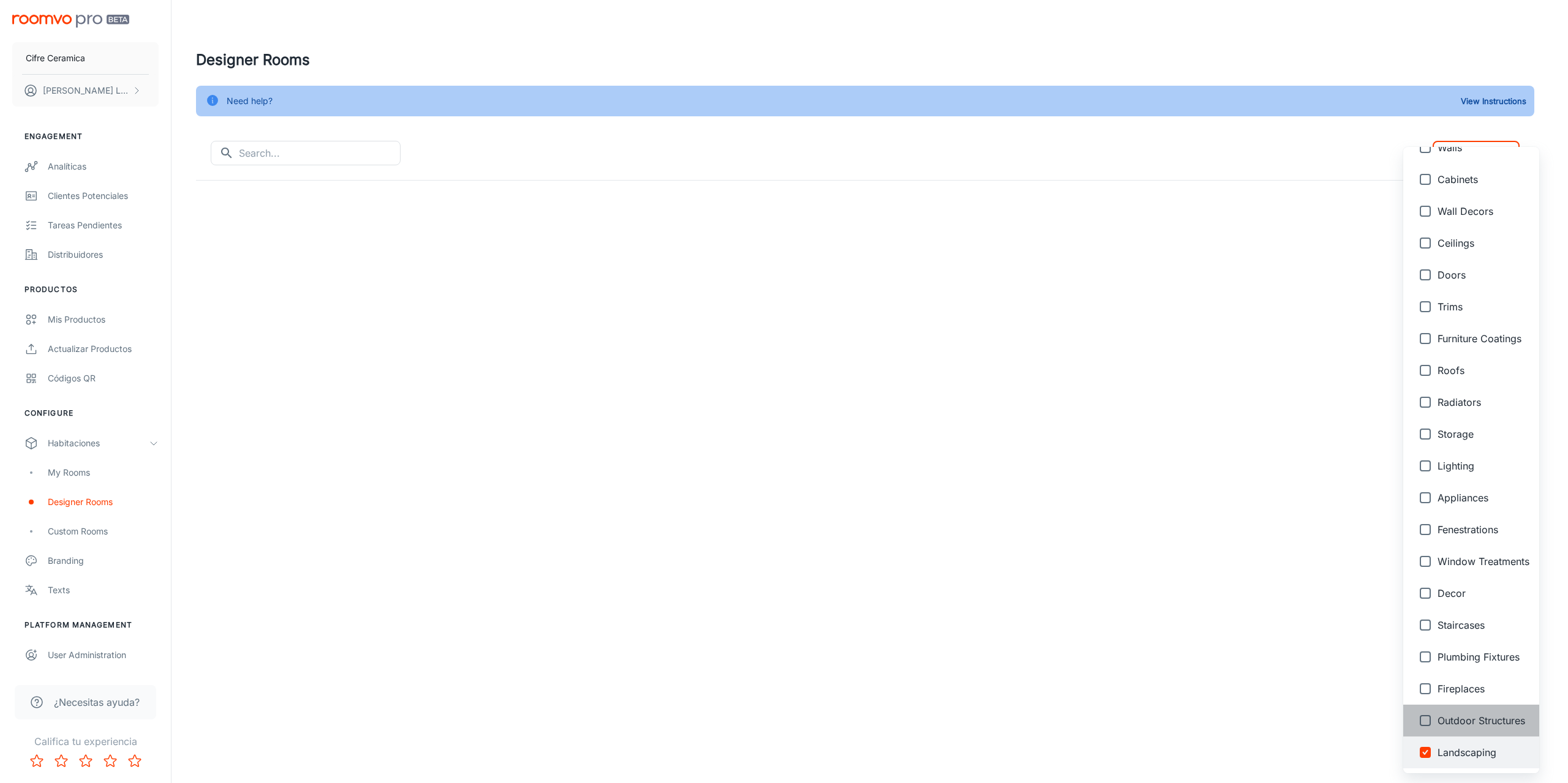
click at [1447, 716] on span "Outdoor Structures" at bounding box center [1483, 721] width 92 height 15
type input "{"type":"productType","id":"24"},{"type":"productType","id":"23"}"
checkbox input "true"
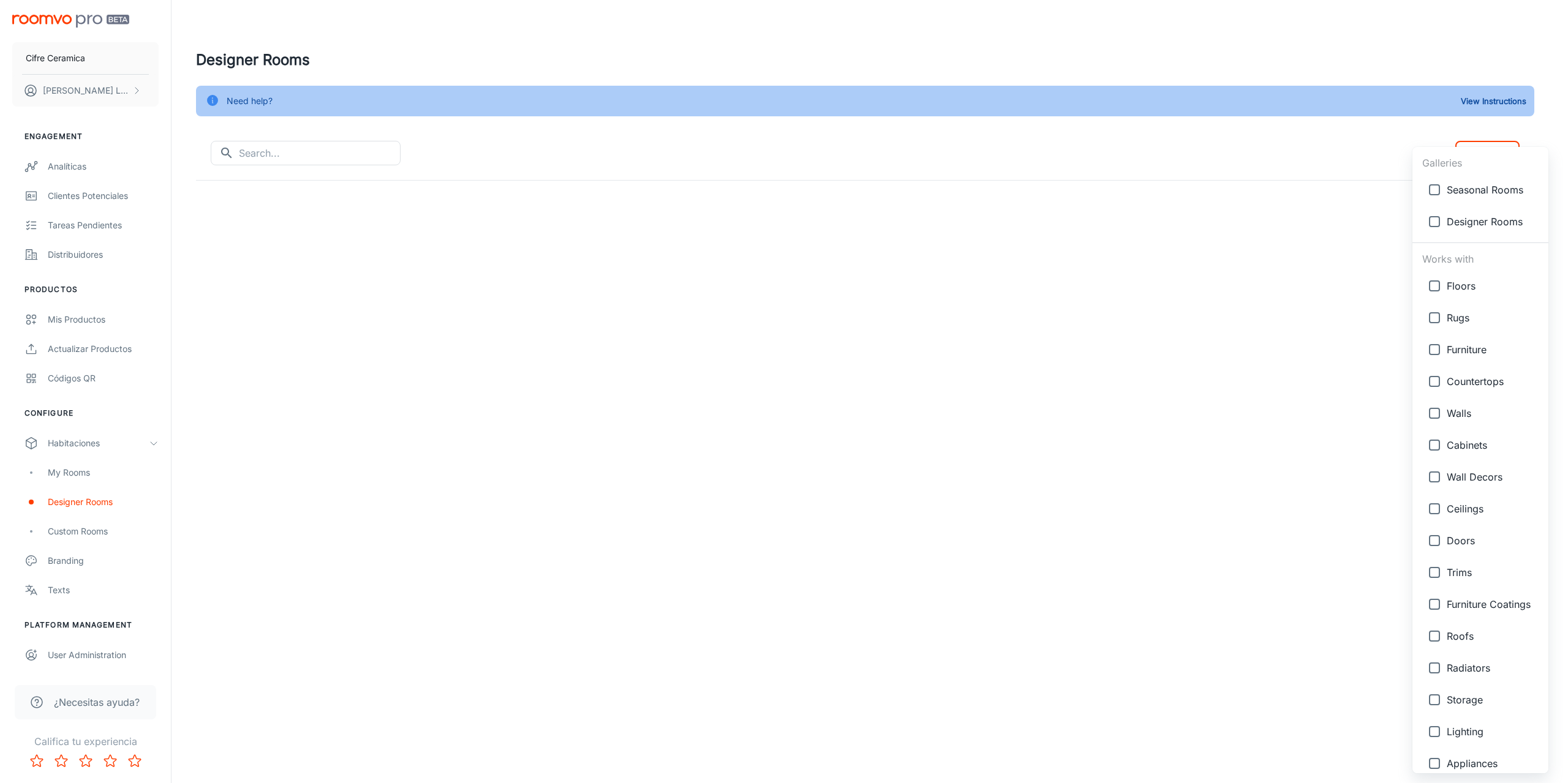
click at [1430, 286] on input "checkbox" at bounding box center [1434, 285] width 24 height 24
checkbox input "true"
type input "{"type":"productType","id":"24"},{"type":"productType","id":"23"},{"type":"prod…"
click at [1434, 213] on input "checkbox" at bounding box center [1434, 221] width 24 height 24
checkbox input "true"
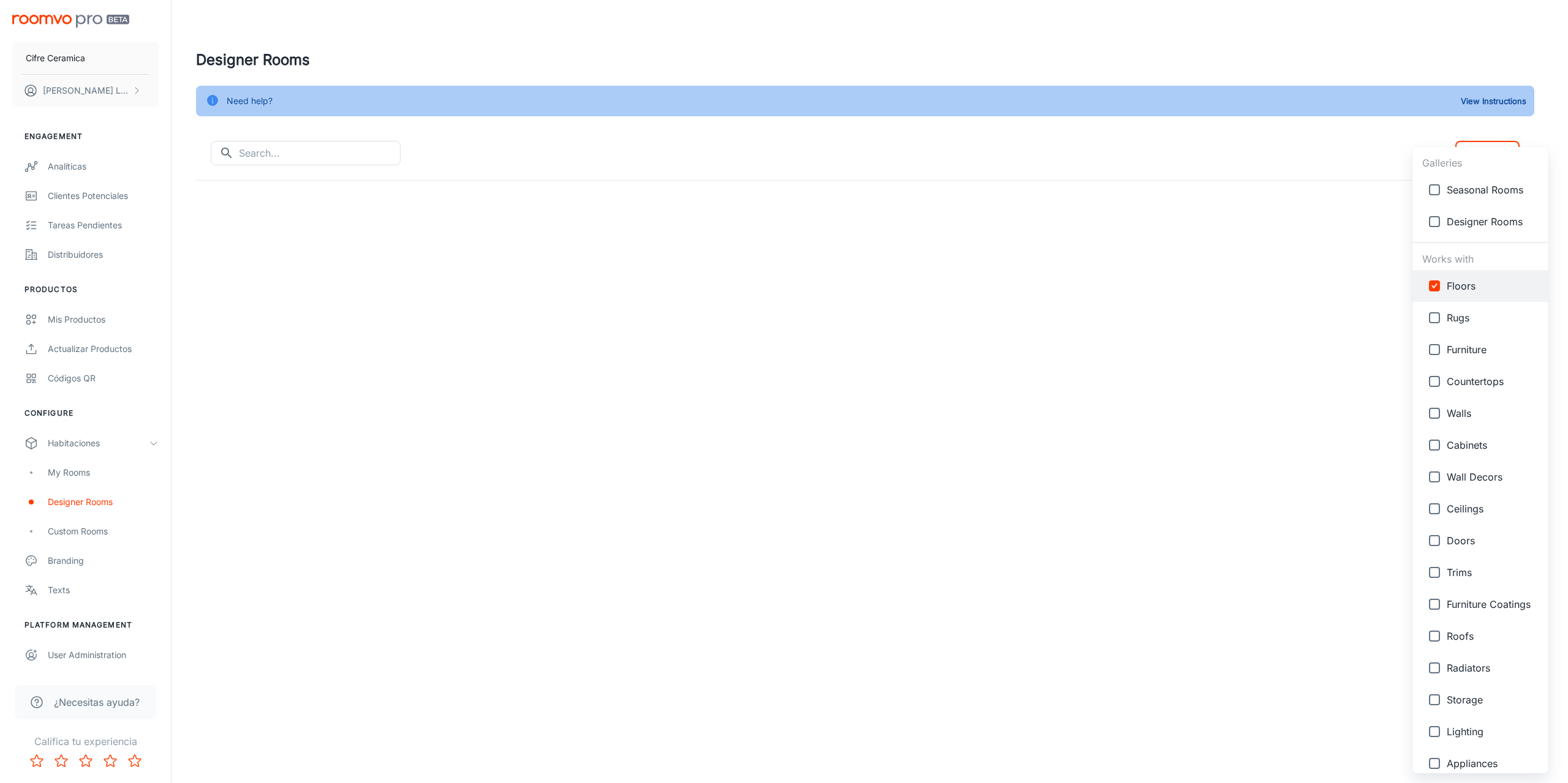
type input "{"type":"gallery","id":4},{"type":"productType","id":"24"},{"type":"productType…"
click at [1369, 145] on div at bounding box center [784, 392] width 1568 height 783
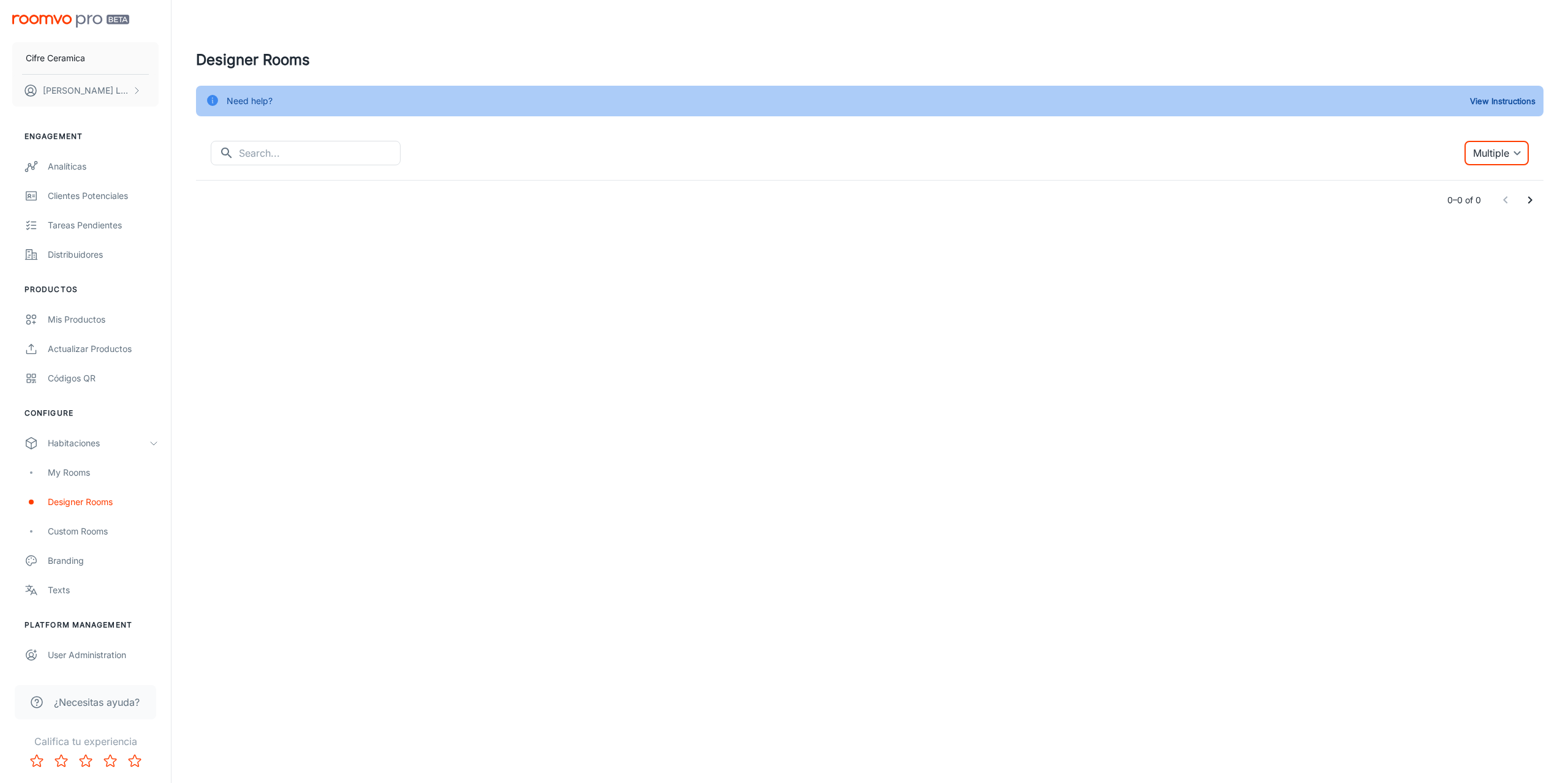
click at [1515, 115] on div "Need help? View Instructions" at bounding box center [869, 101] width 1347 height 30
click at [1503, 107] on button "View Instructions" at bounding box center [1502, 101] width 71 height 19
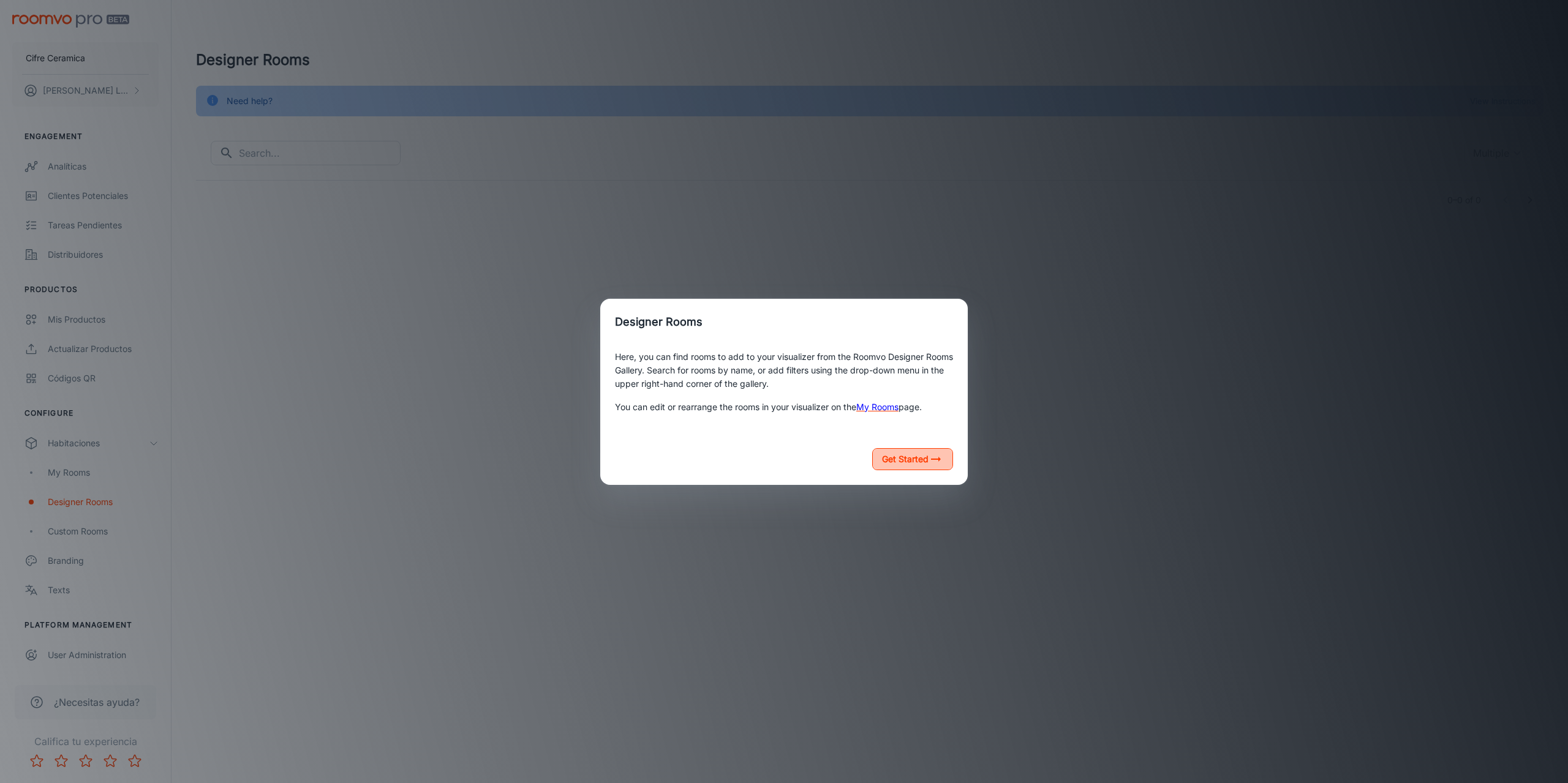
click at [910, 456] on button "Get Started" at bounding box center [912, 459] width 81 height 22
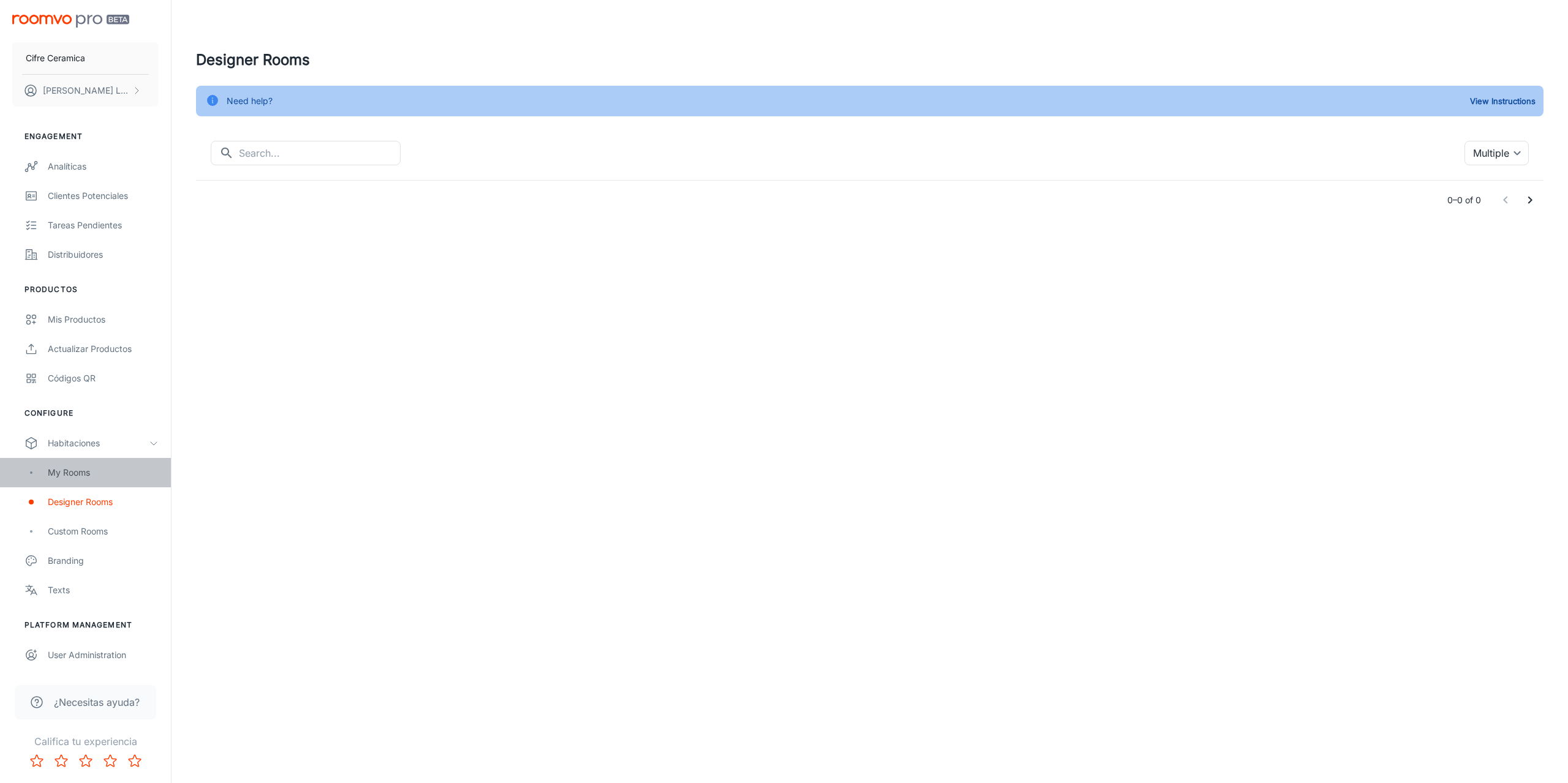
click at [88, 463] on div "My Rooms" at bounding box center [85, 472] width 171 height 29
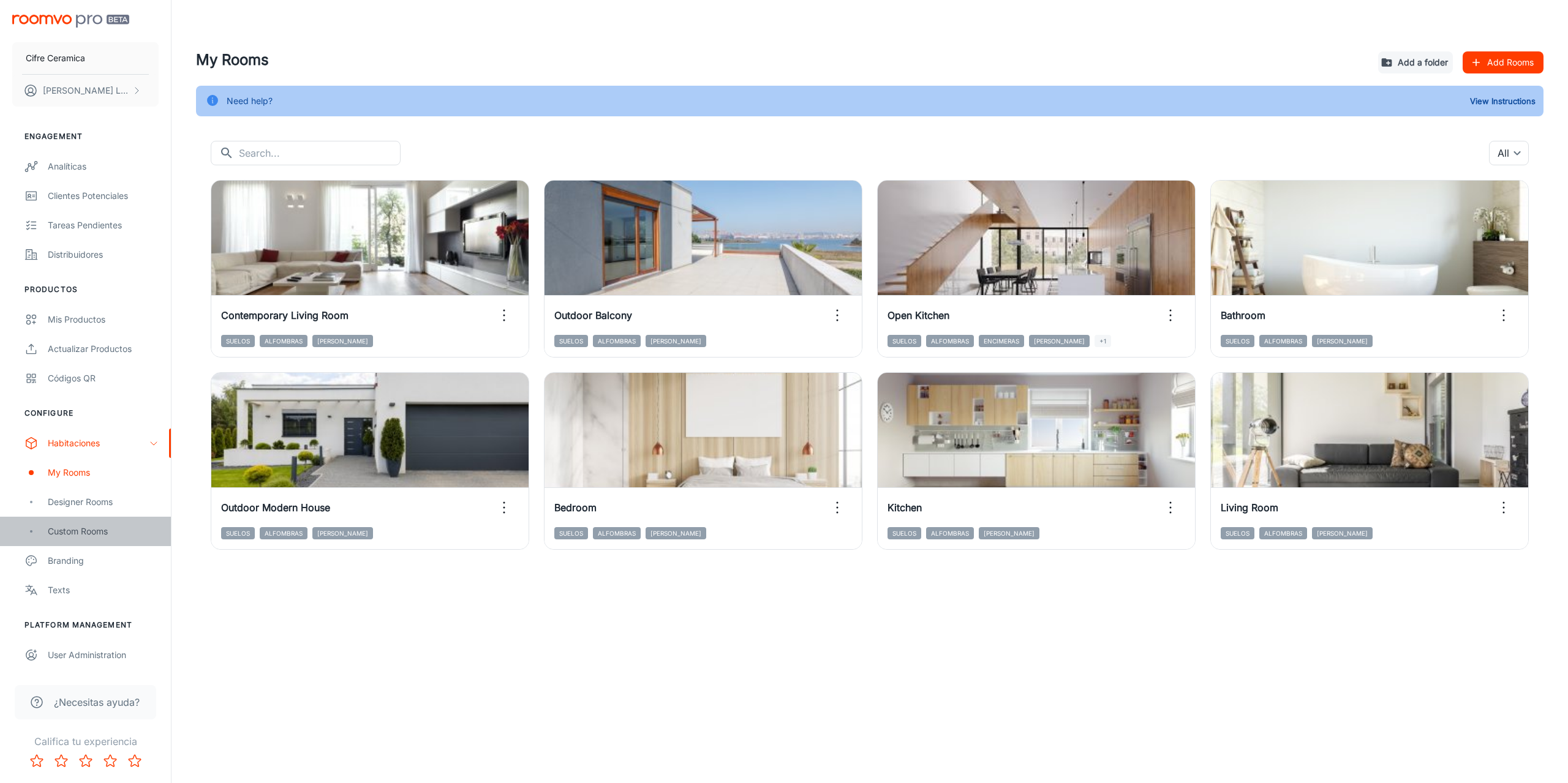
click at [113, 522] on div "Custom Rooms" at bounding box center [85, 531] width 171 height 29
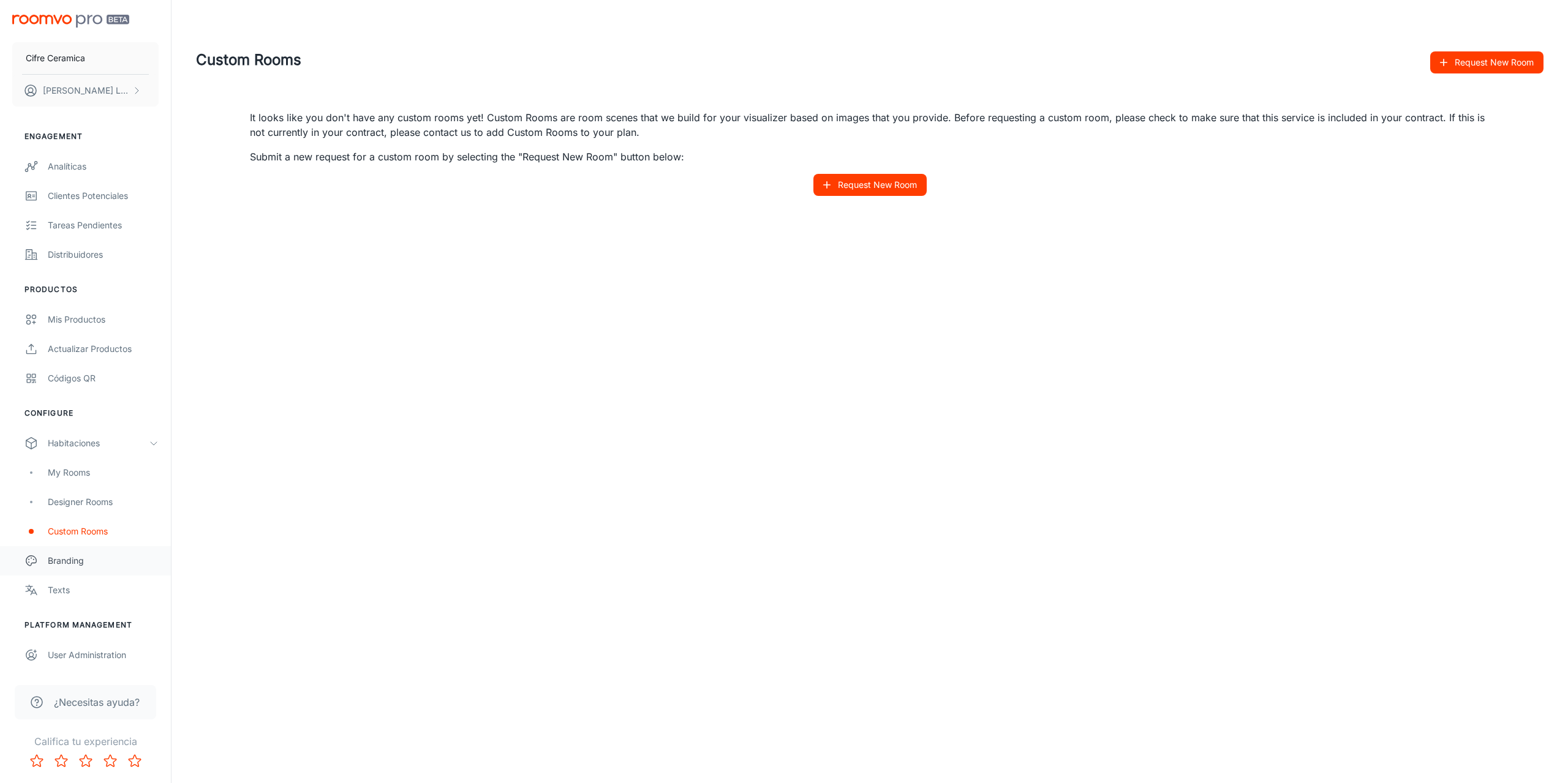
click at [85, 550] on link "Branding" at bounding box center [85, 560] width 171 height 29
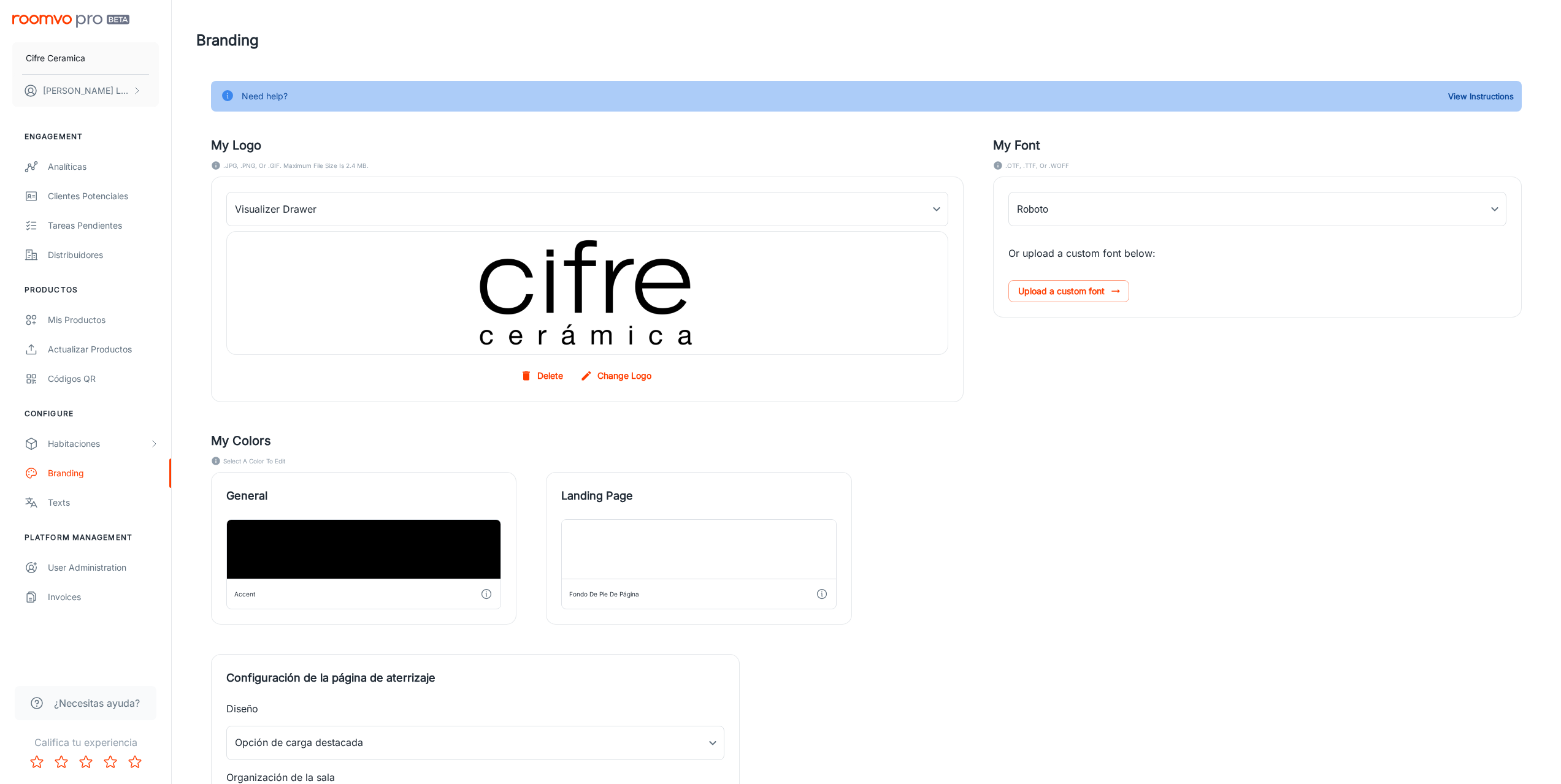
type input "TT_Commons_Regular"
click at [86, 440] on div "Habitaciones" at bounding box center [98, 444] width 101 height 14
click at [97, 501] on div "Designer Rooms" at bounding box center [103, 503] width 111 height 14
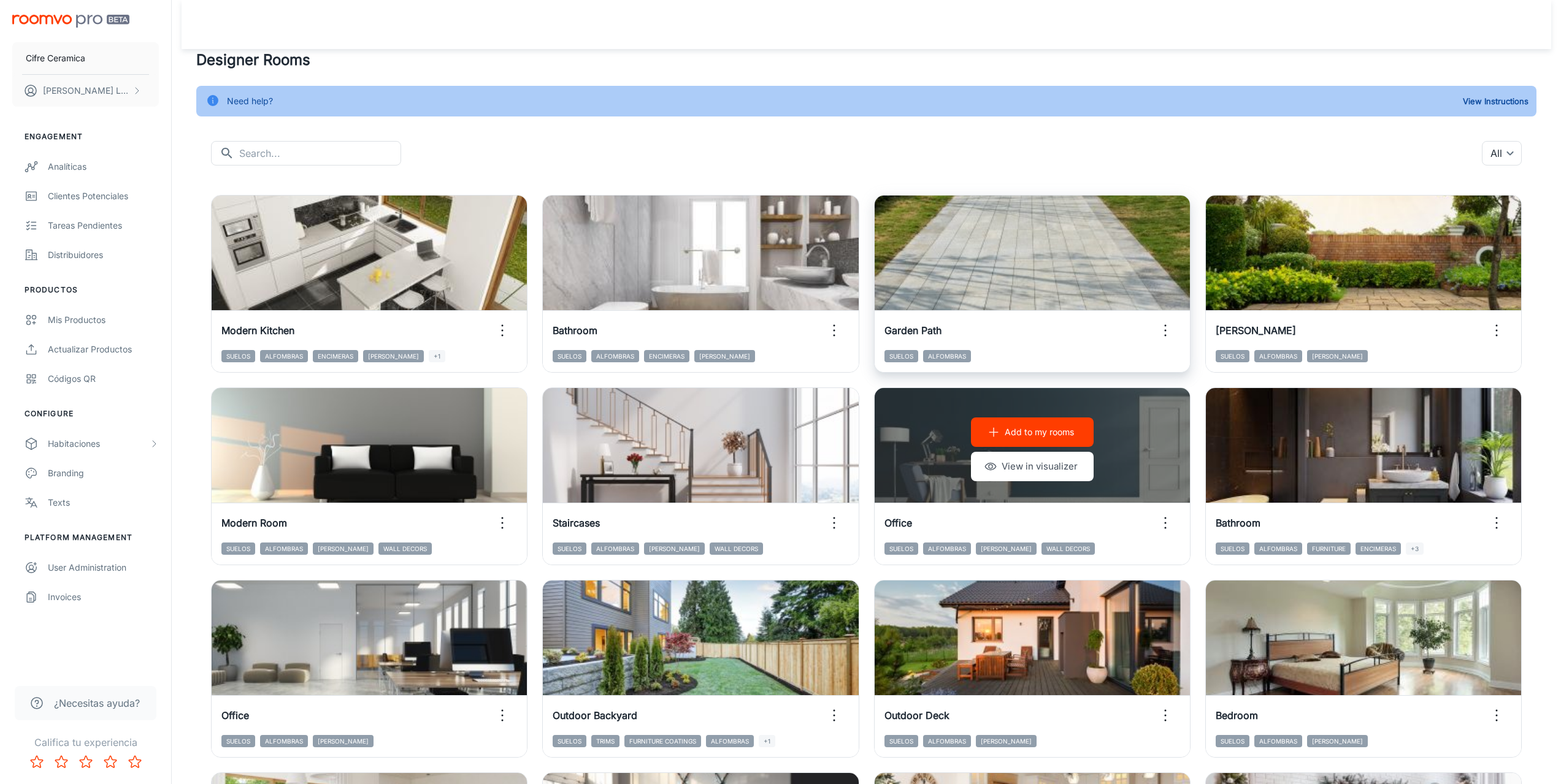
scroll to position [1040, 0]
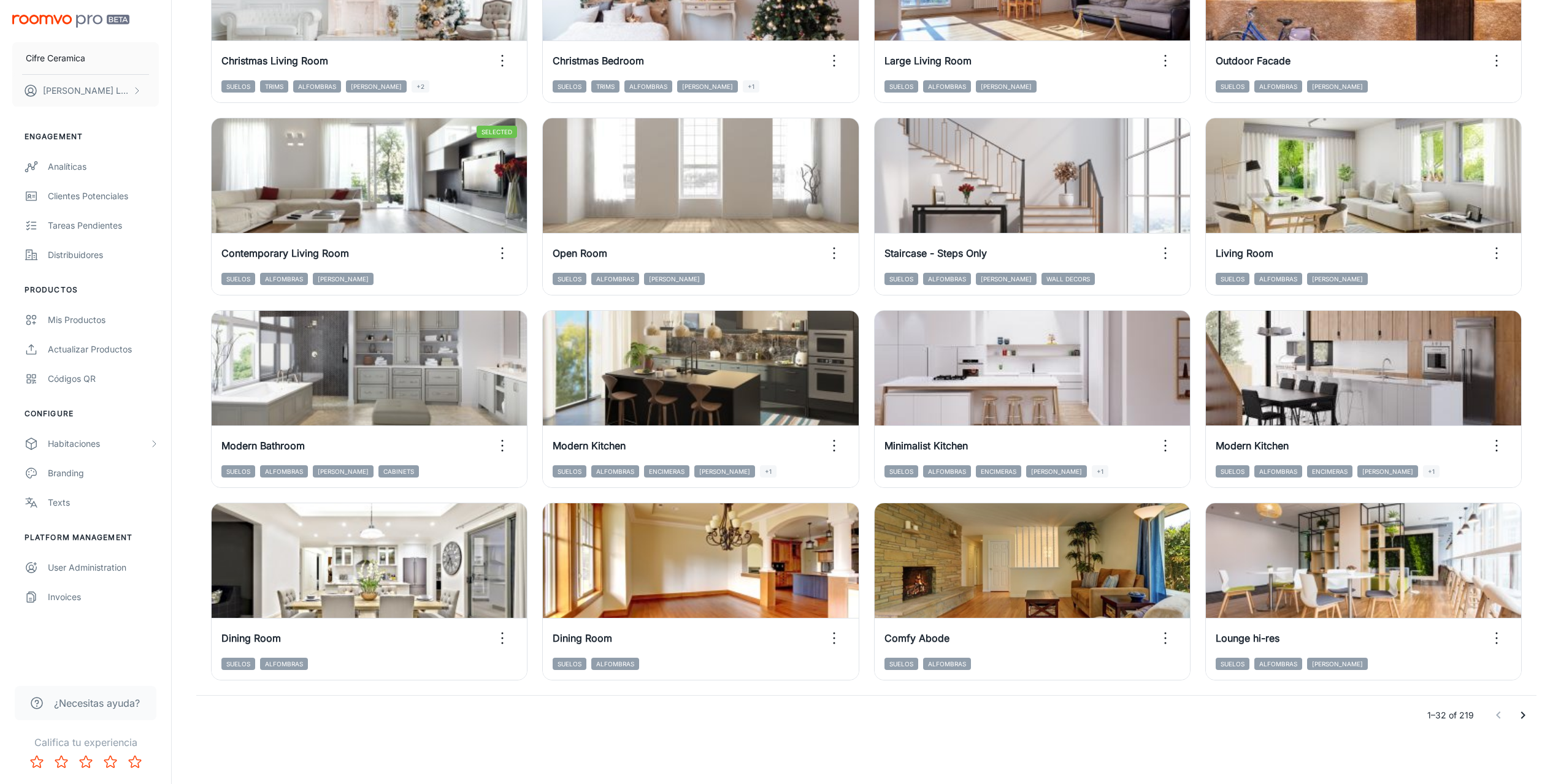
click at [1519, 716] on icon "Go to next page" at bounding box center [1523, 716] width 15 height 15
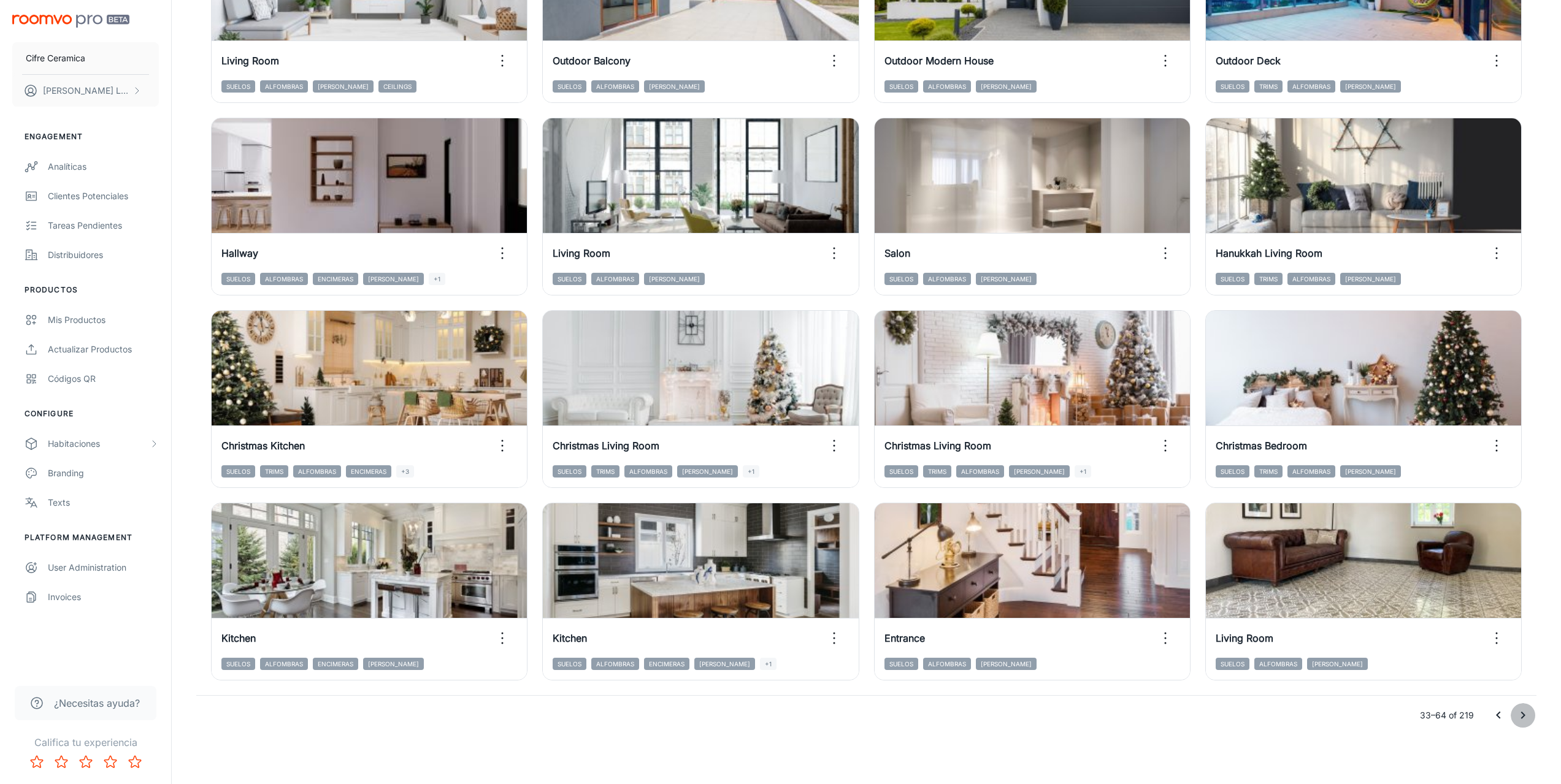
click at [1522, 716] on icon "Go to next page" at bounding box center [1523, 716] width 15 height 15
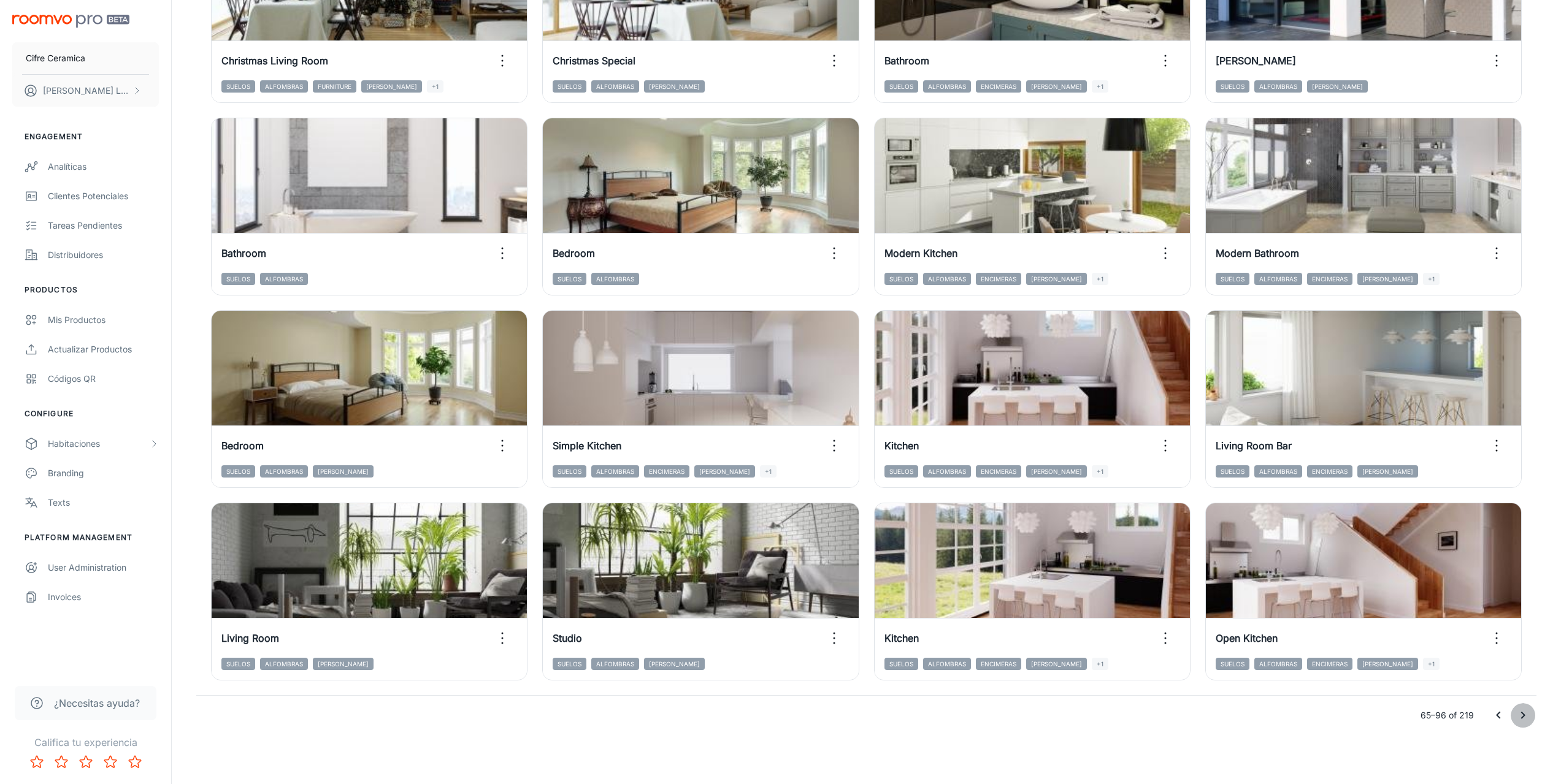
click at [1513, 711] on button "Go to next page" at bounding box center [1522, 715] width 24 height 24
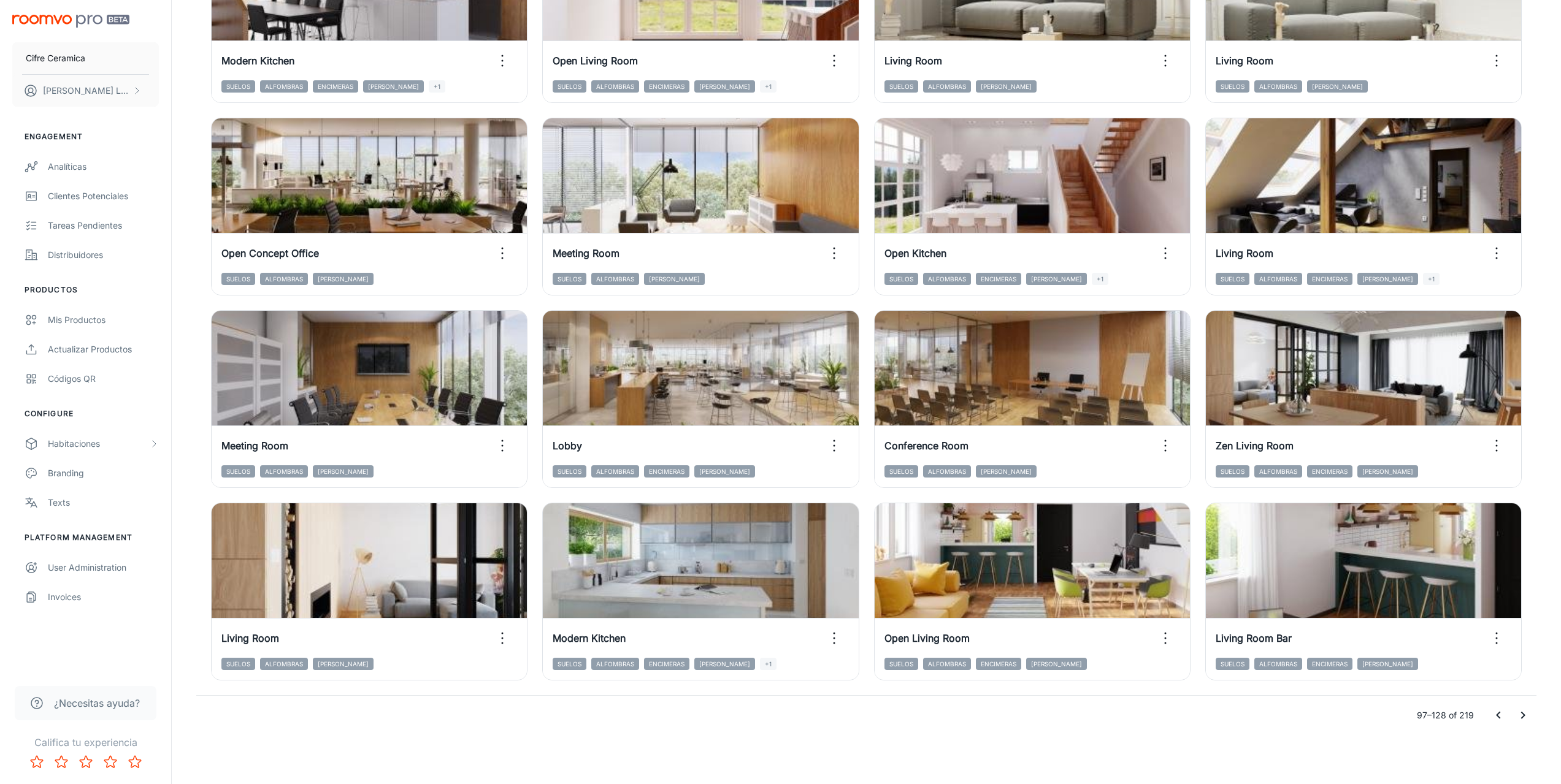
click at [1521, 711] on icon "Go to next page" at bounding box center [1523, 716] width 15 height 15
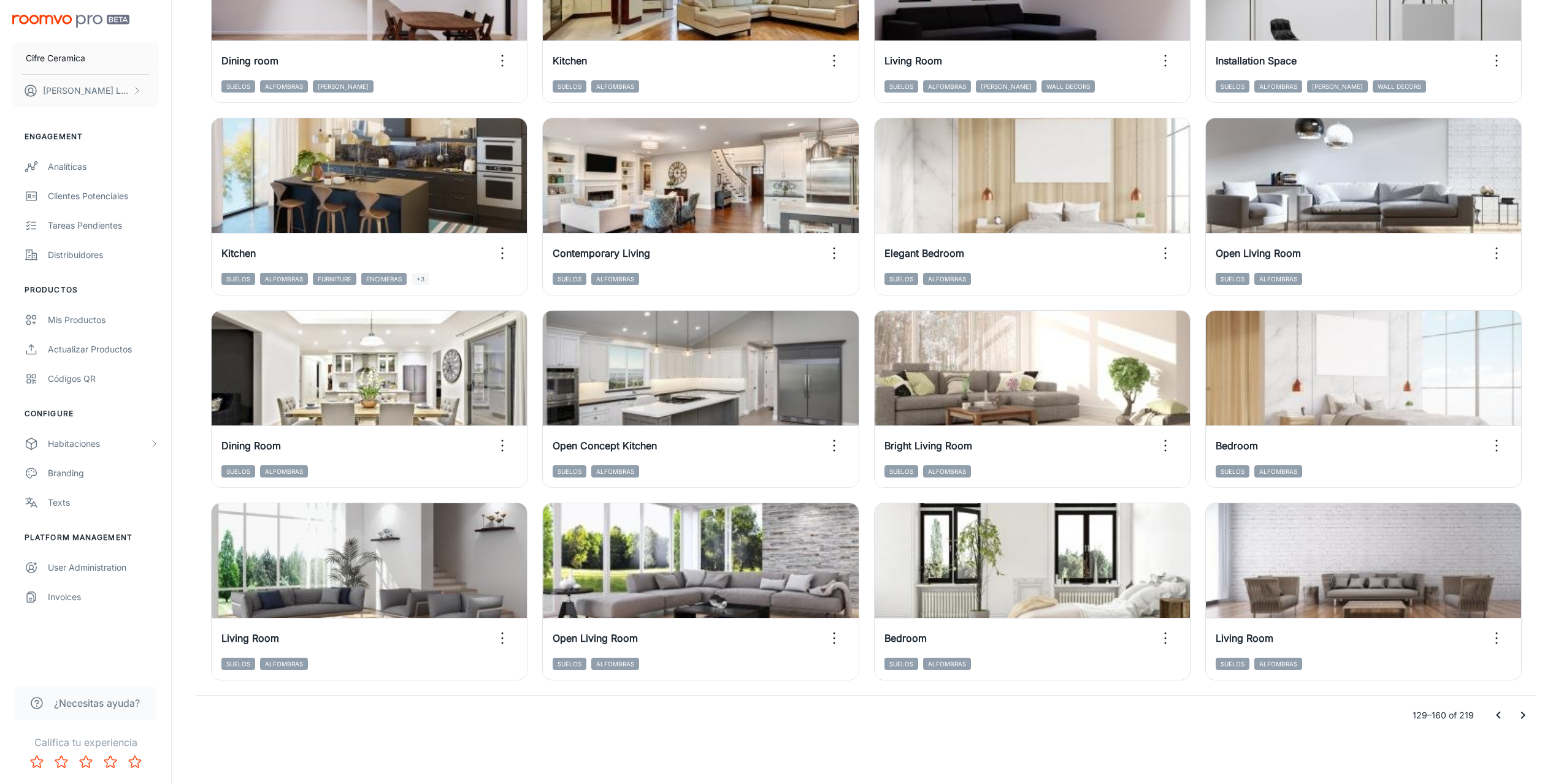
click at [1520, 713] on icon "Go to next page" at bounding box center [1523, 716] width 15 height 15
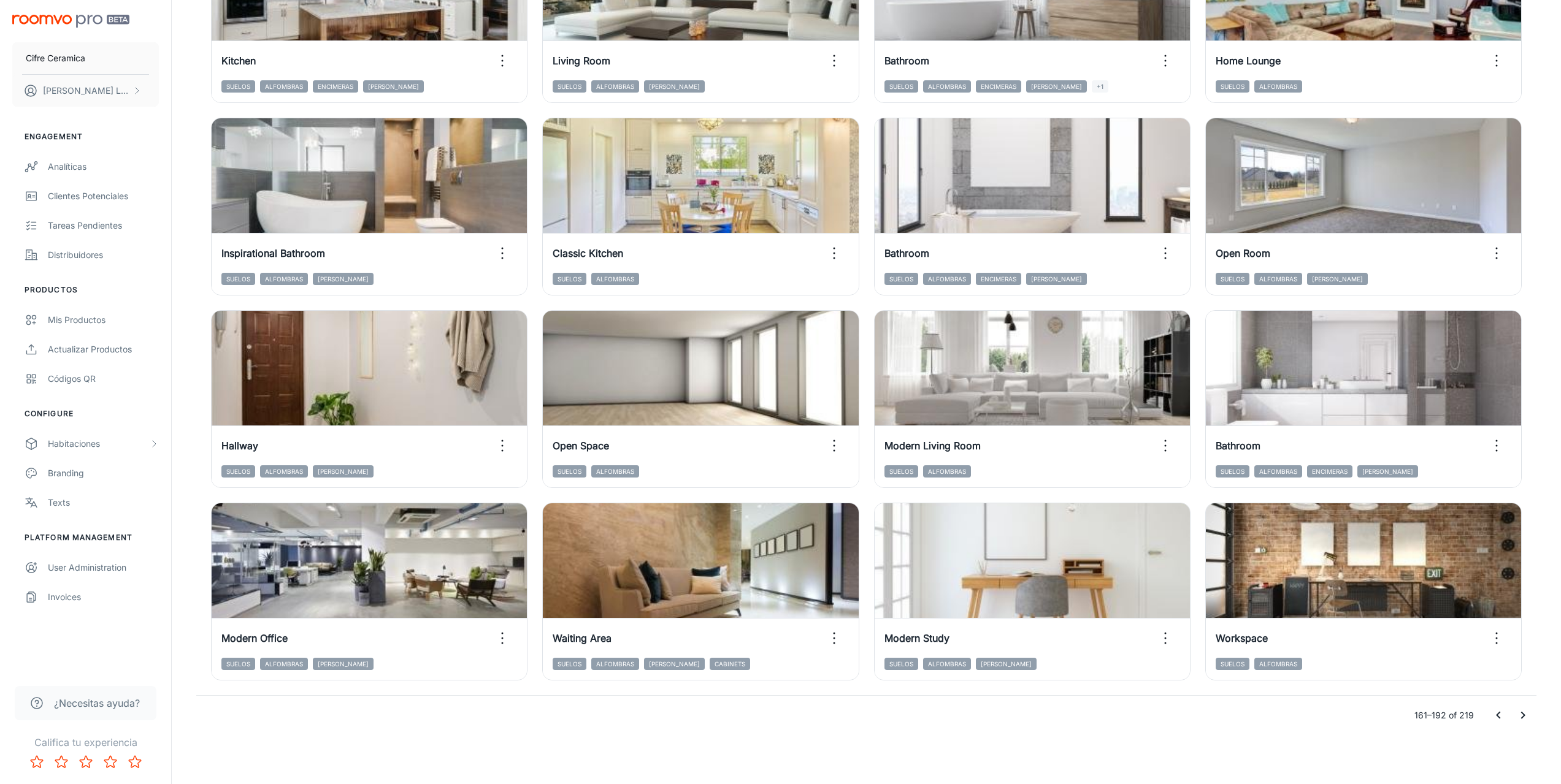
click at [1518, 713] on icon "Go to next page" at bounding box center [1523, 716] width 15 height 15
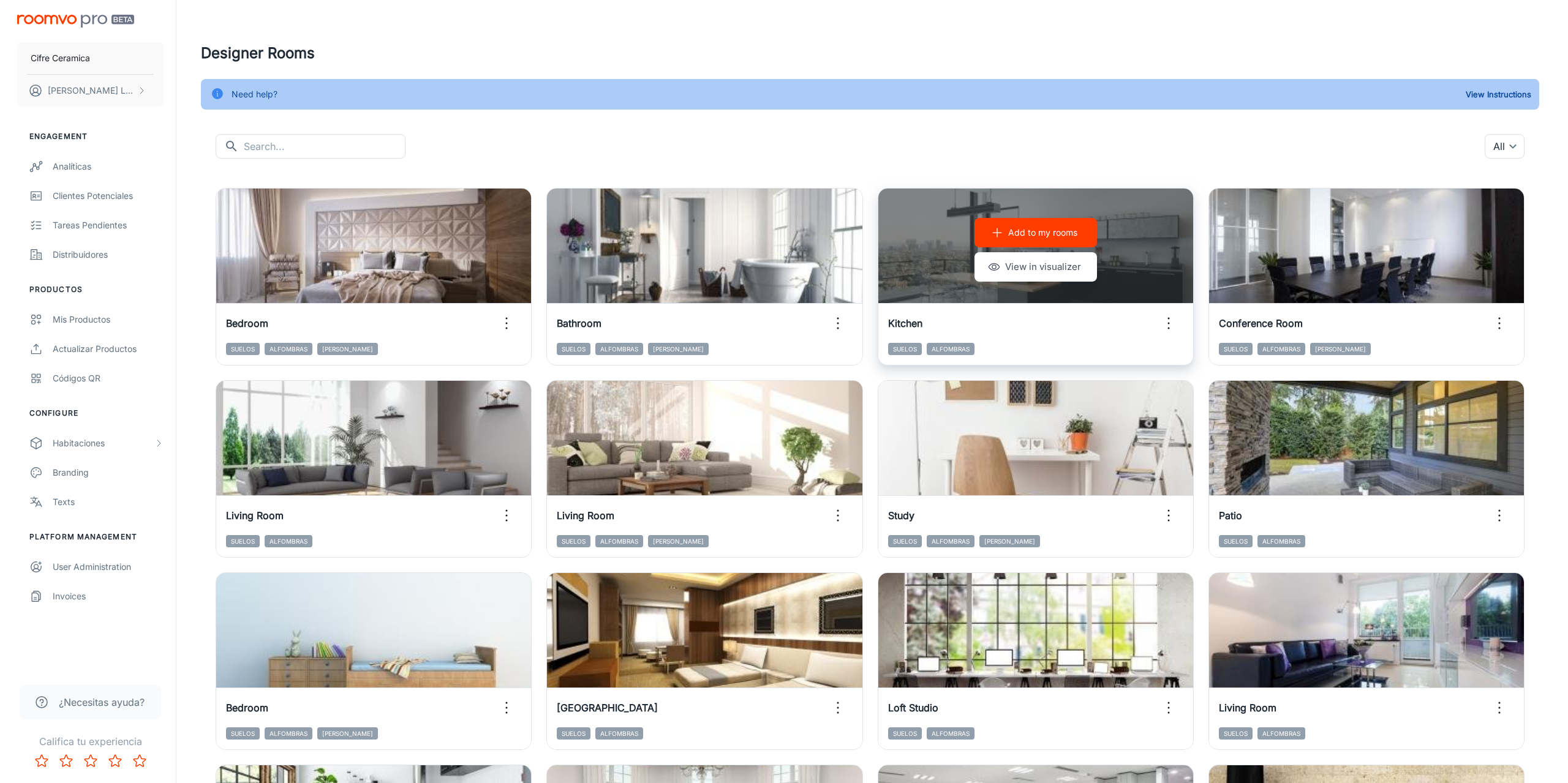
scroll to position [0, 0]
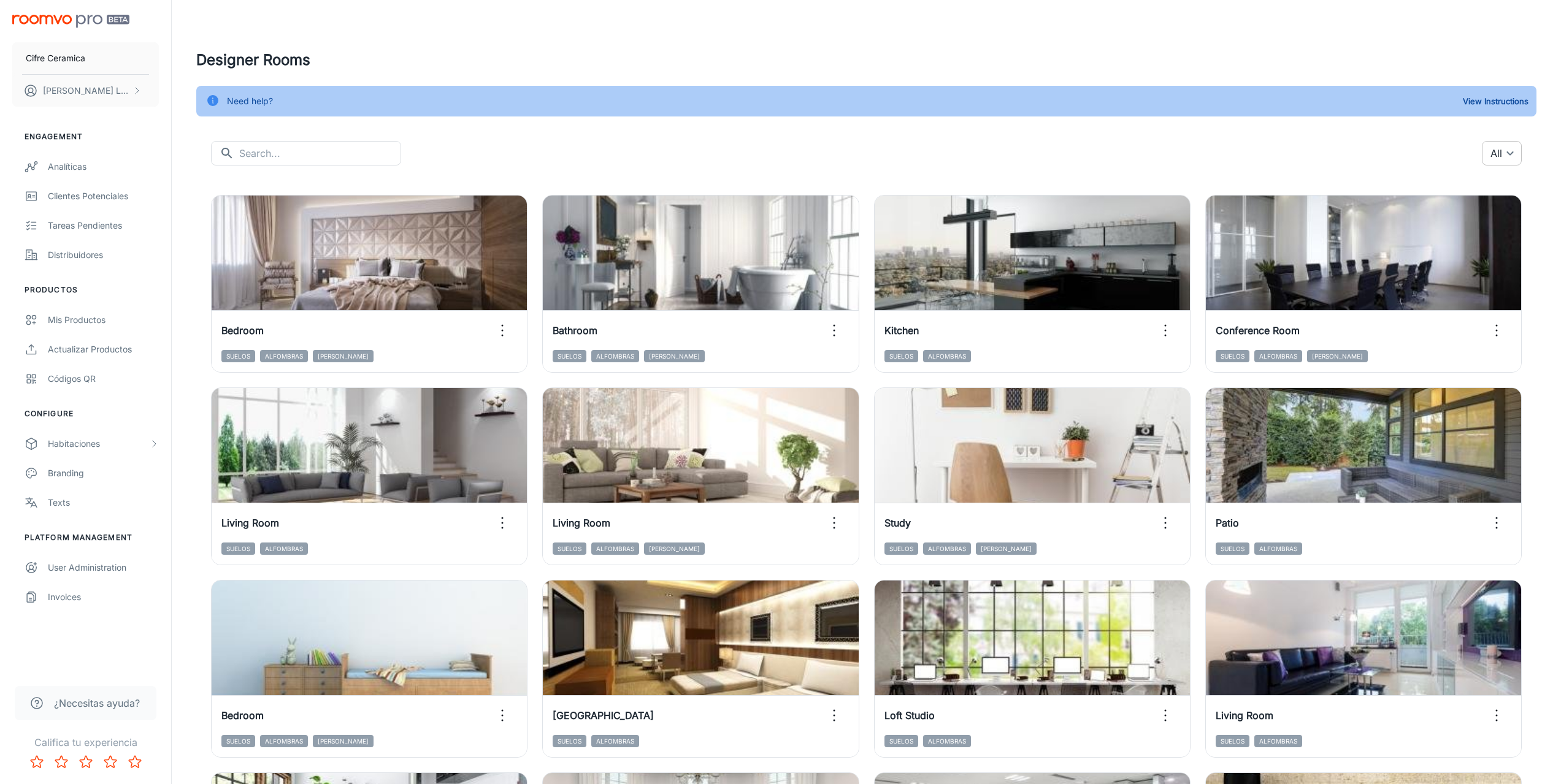
click at [1519, 150] on body "Cifre Ceramica [PERSON_NAME] Engagement Analíticas Clientes potenciales Tareas …" at bounding box center [780, 392] width 1561 height 784
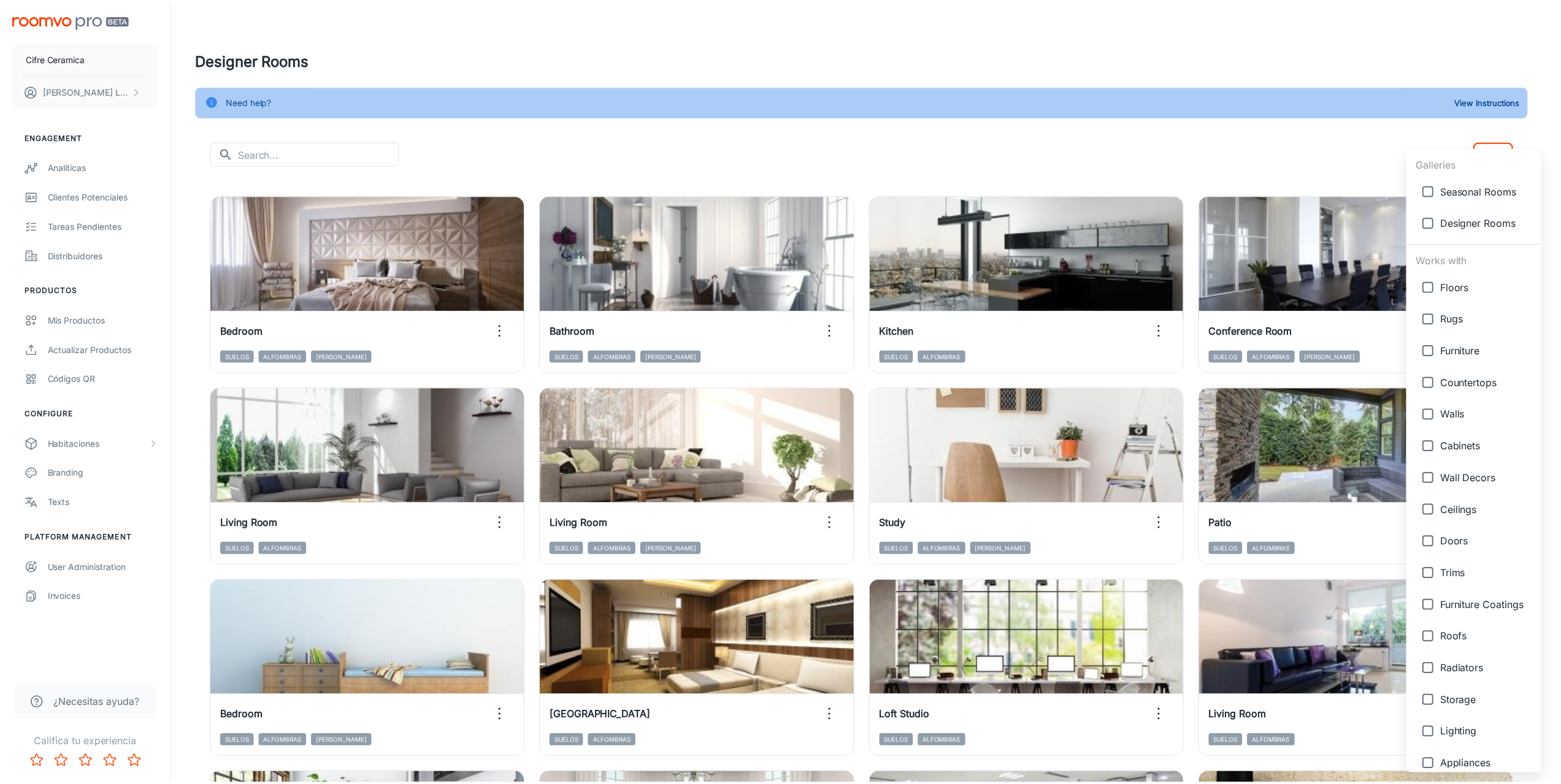
scroll to position [266, 0]
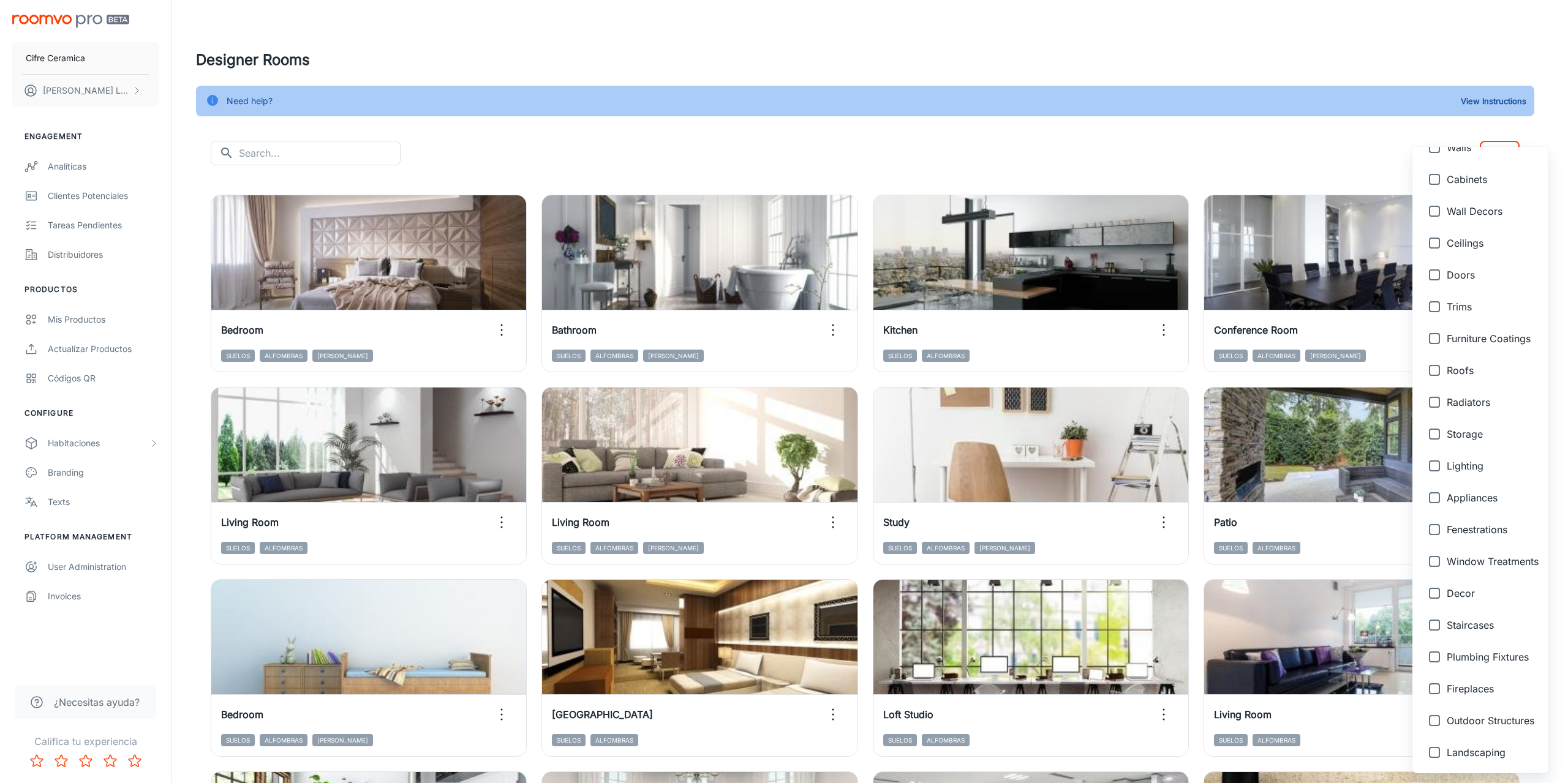
click at [87, 222] on div at bounding box center [784, 392] width 1568 height 783
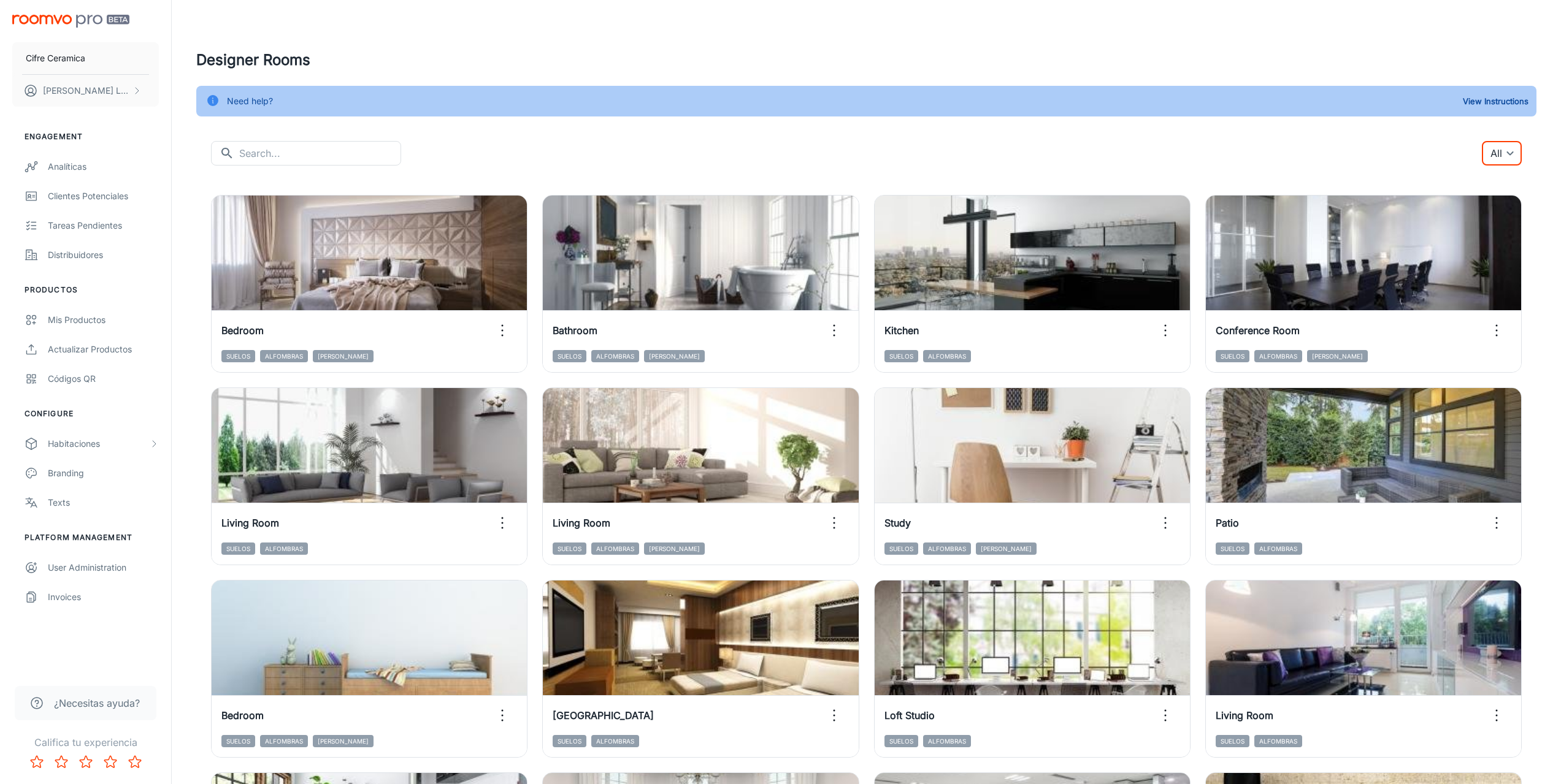
click at [88, 222] on div "Tareas pendientes" at bounding box center [103, 226] width 111 height 14
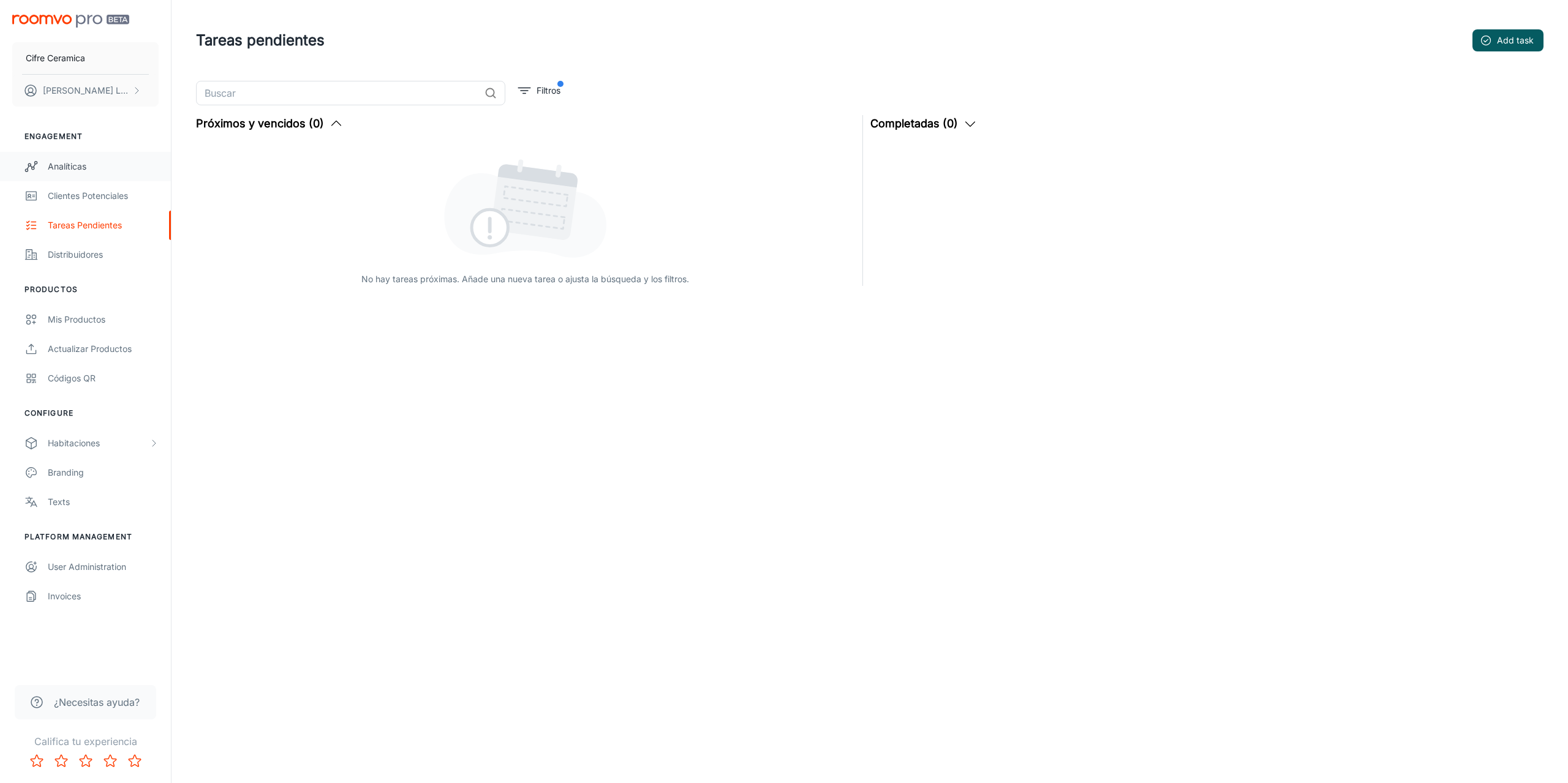
click at [73, 173] on link "Analíticas" at bounding box center [85, 166] width 171 height 29
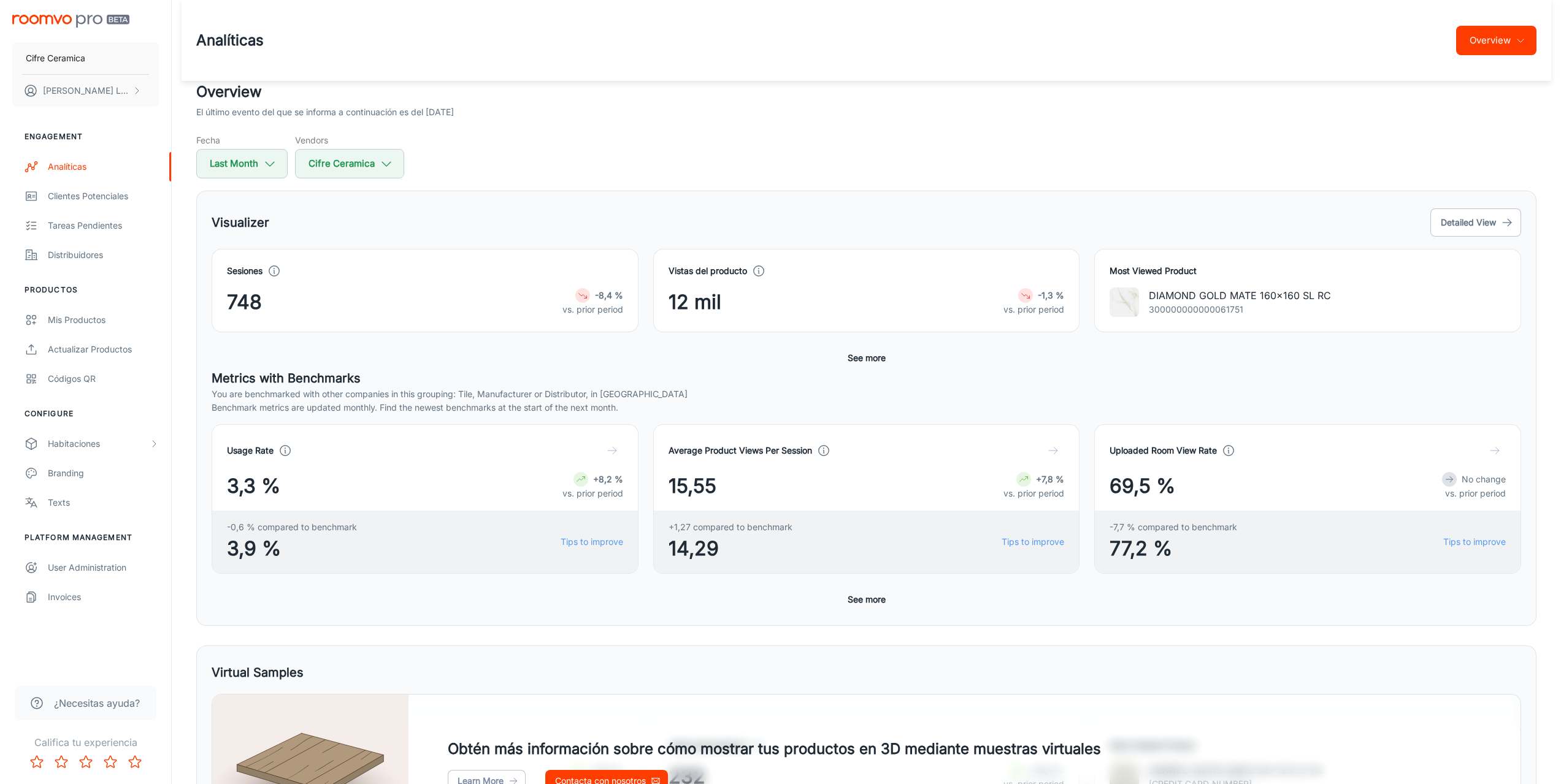
scroll to position [293, 0]
